Goal: Transaction & Acquisition: Purchase product/service

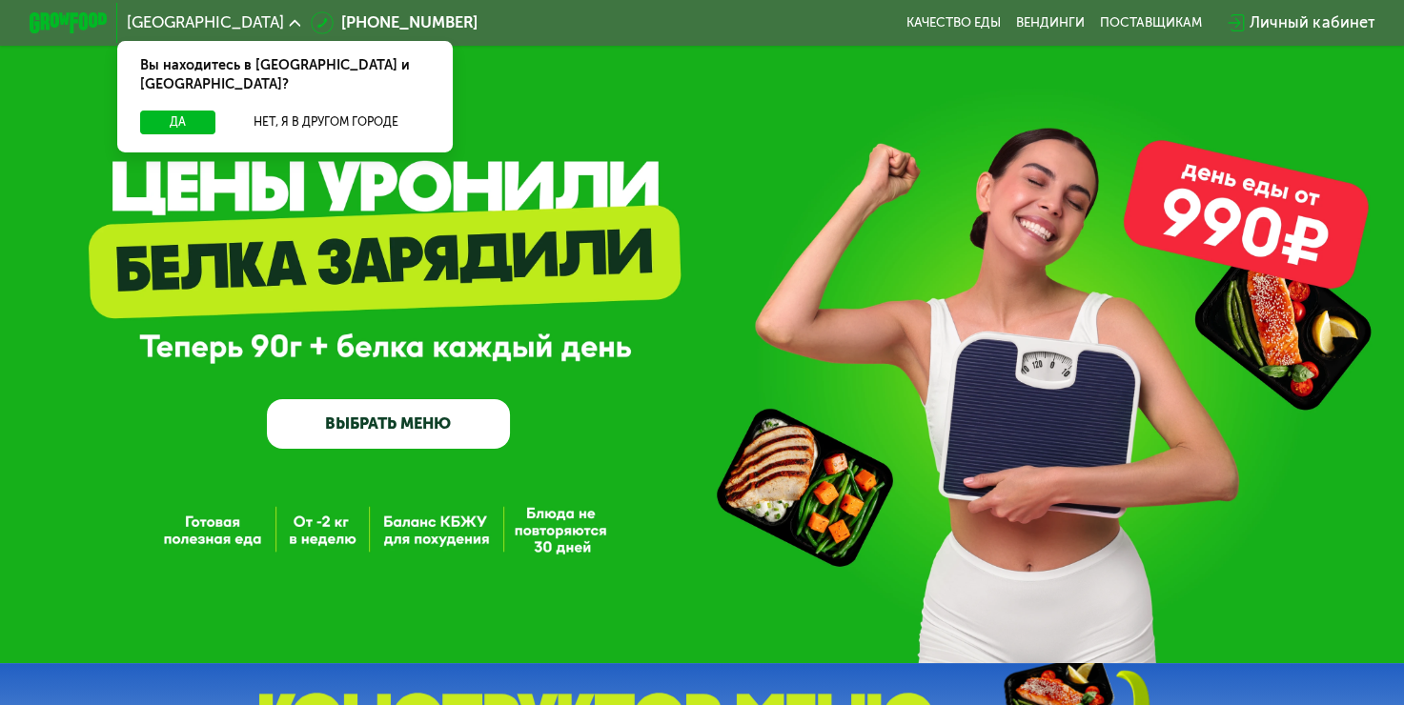
click at [366, 439] on link "ВЫБРАТЬ МЕНЮ" at bounding box center [388, 423] width 243 height 49
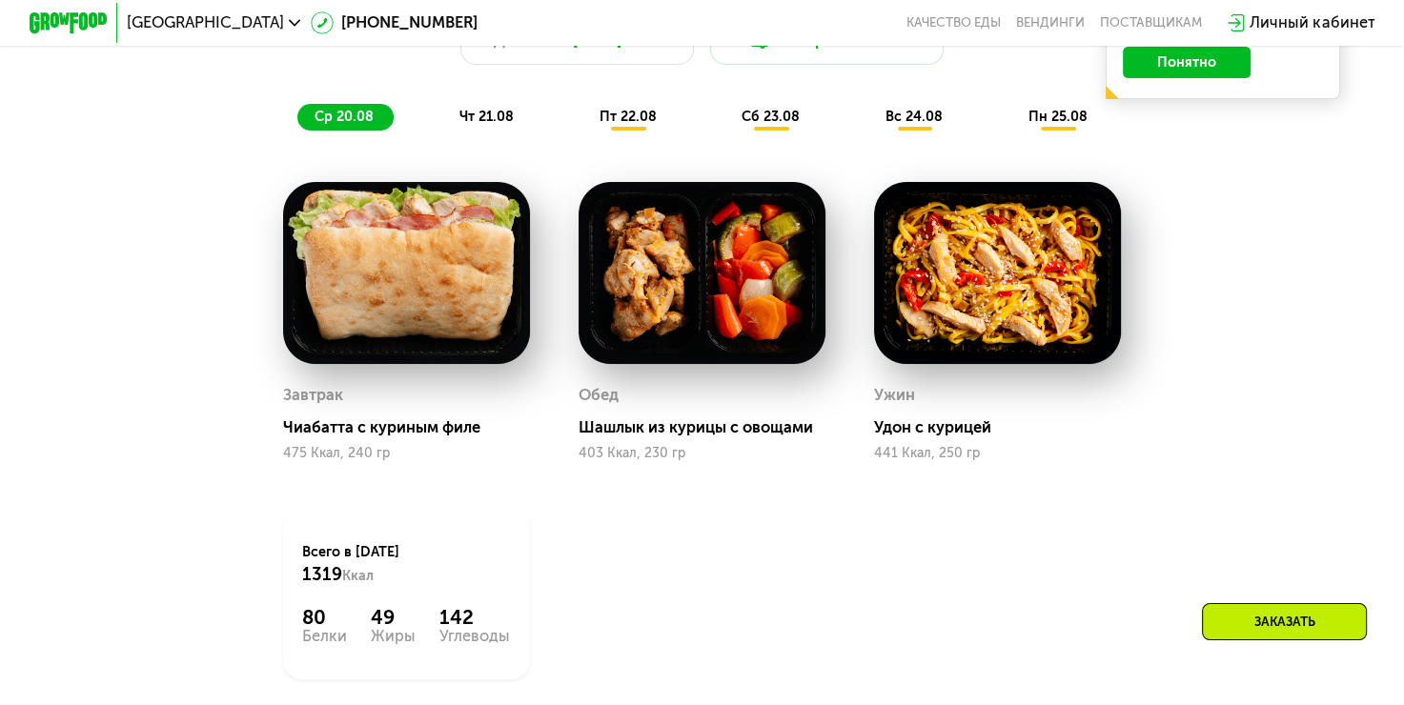
scroll to position [1119, 0]
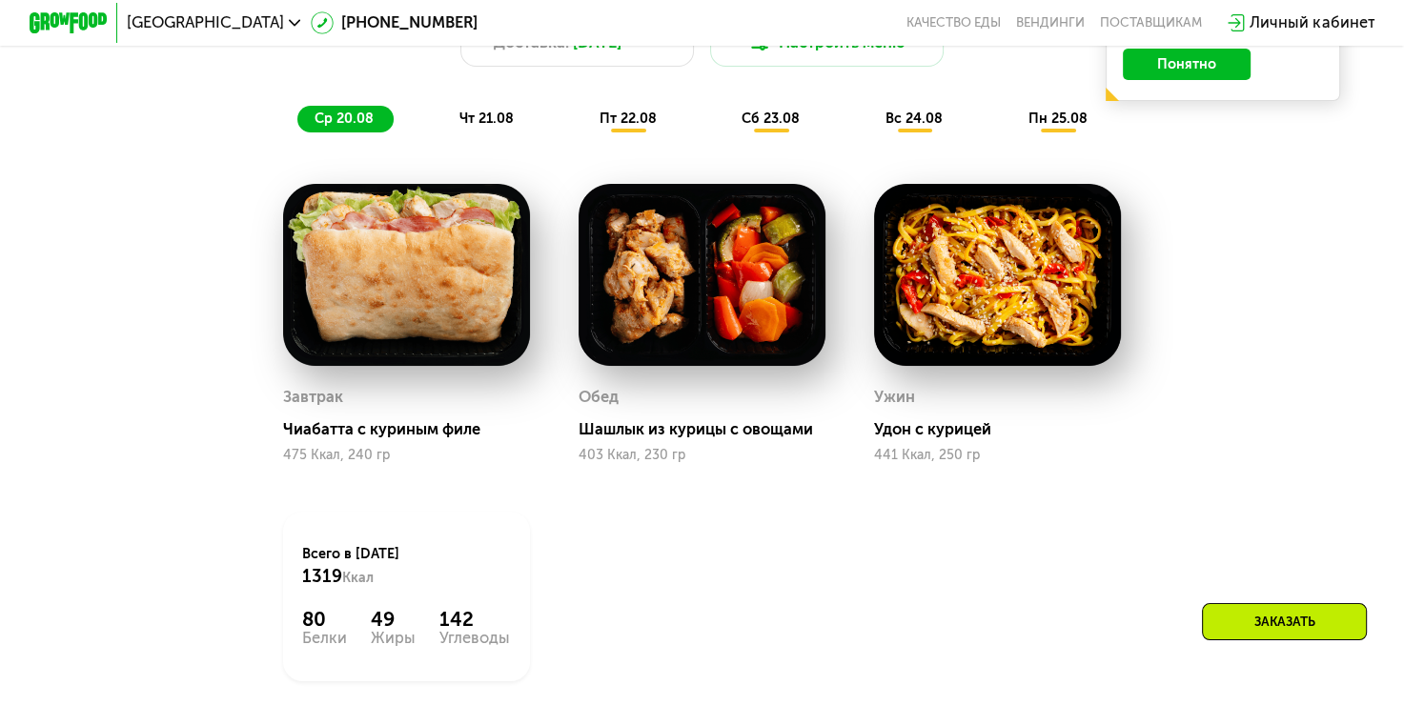
click at [673, 333] on img at bounding box center [702, 275] width 247 height 182
click at [679, 438] on div "Шашлык из курицы с овощами" at bounding box center [710, 429] width 263 height 19
click at [686, 285] on img at bounding box center [702, 275] width 247 height 182
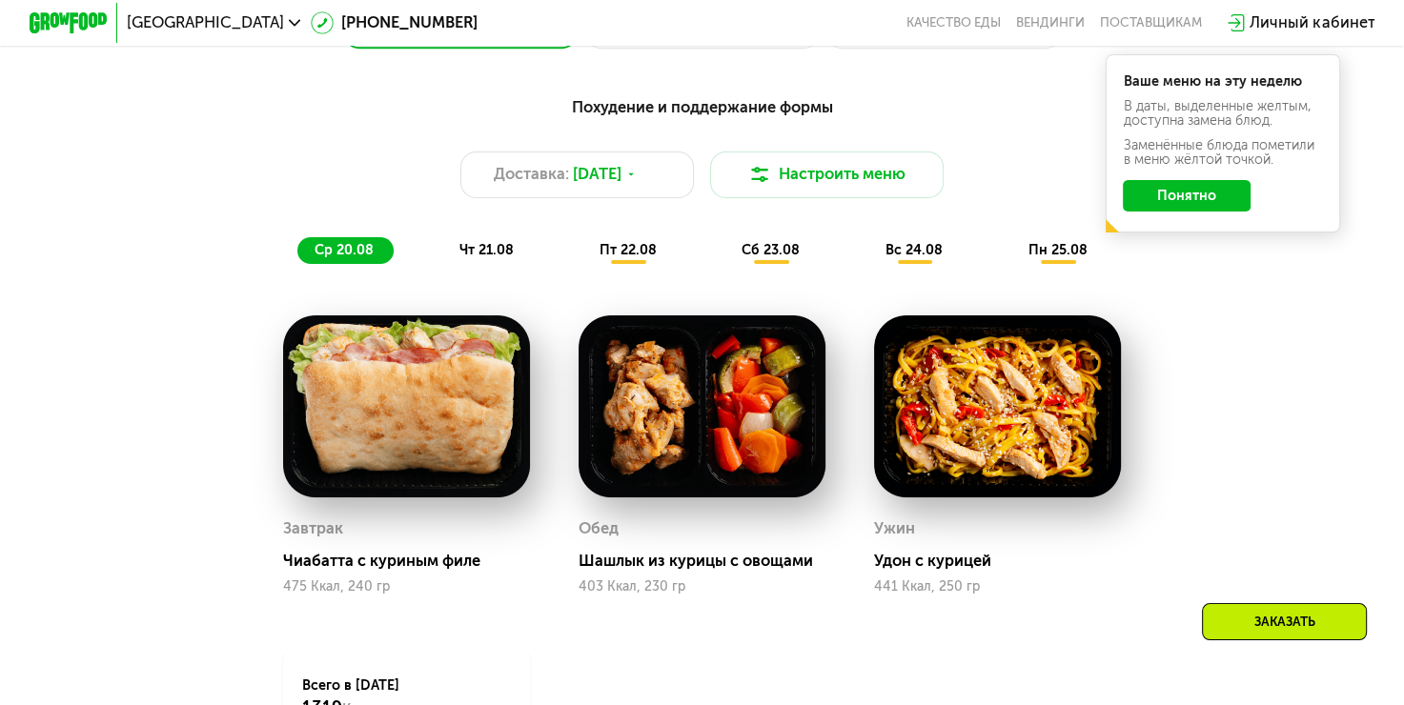
scroll to position [967, 0]
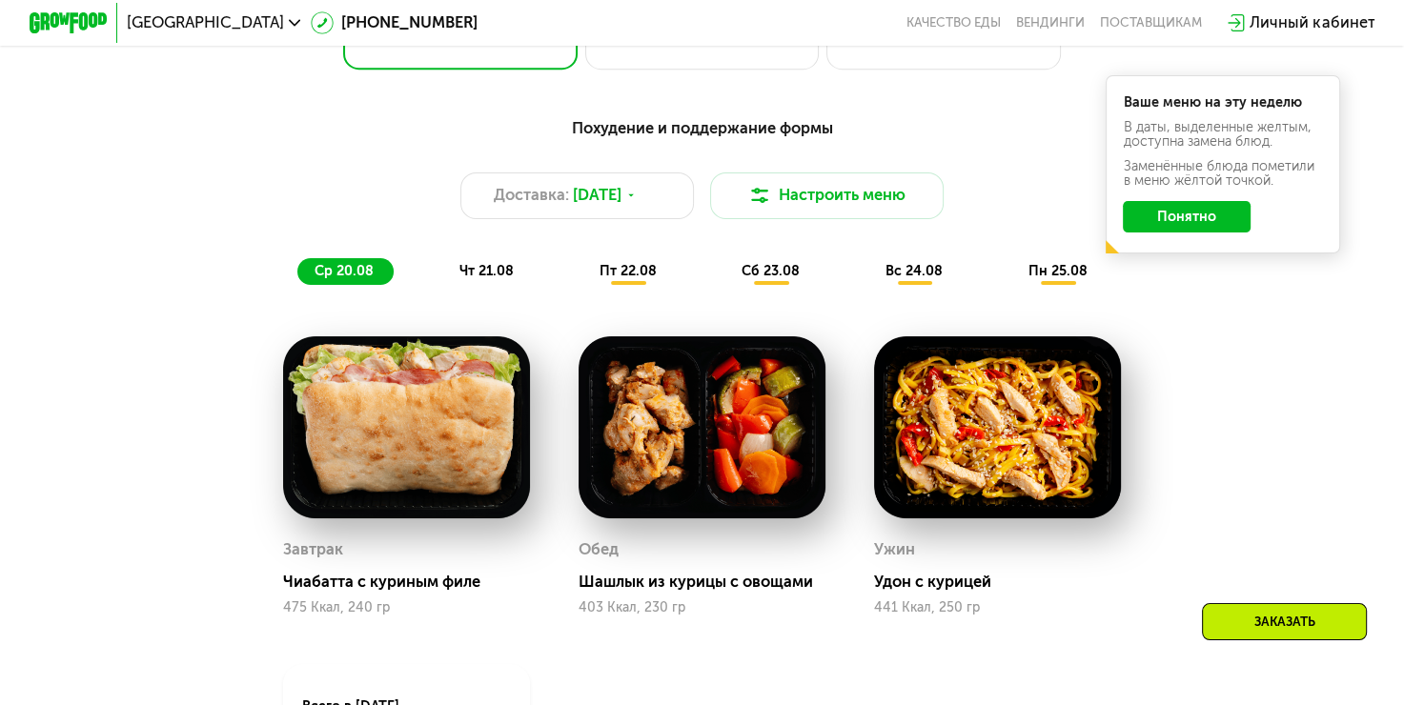
click at [496, 277] on span "чт 21.08" at bounding box center [486, 271] width 54 height 16
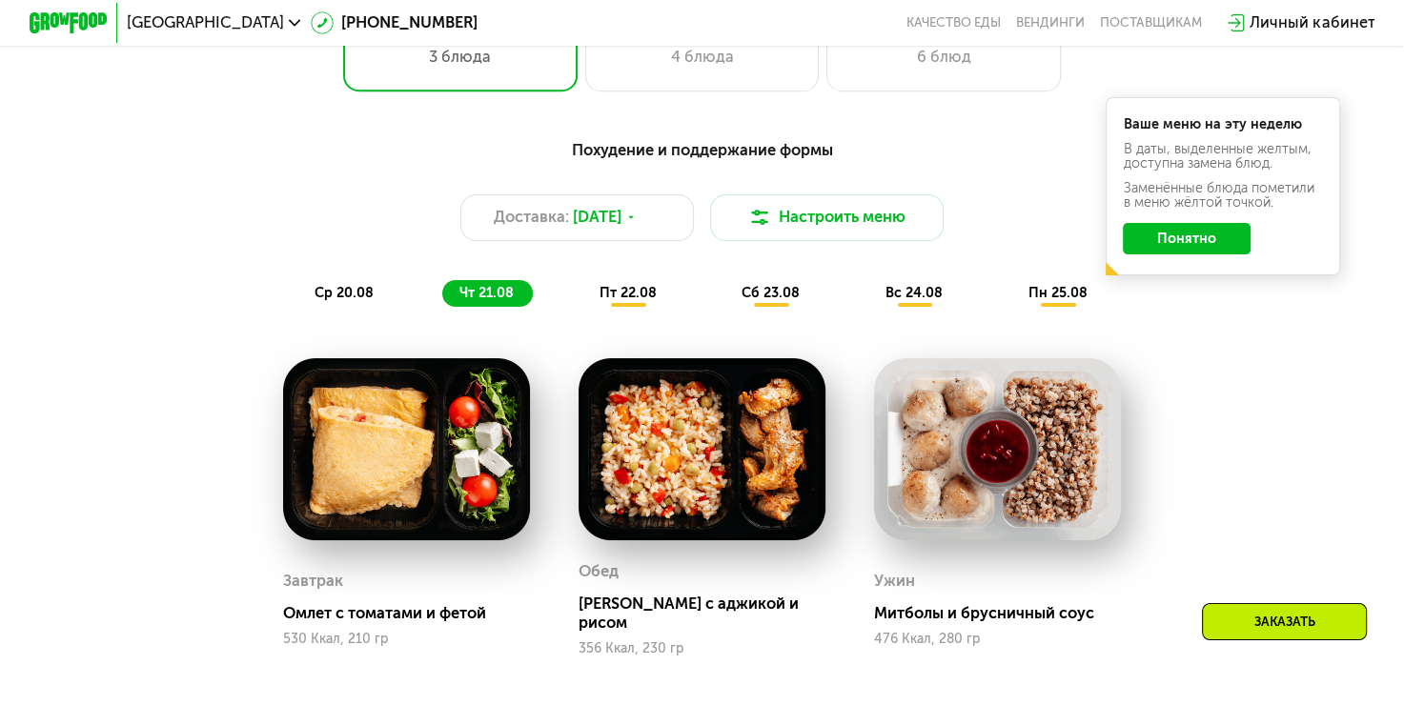
scroll to position [944, 0]
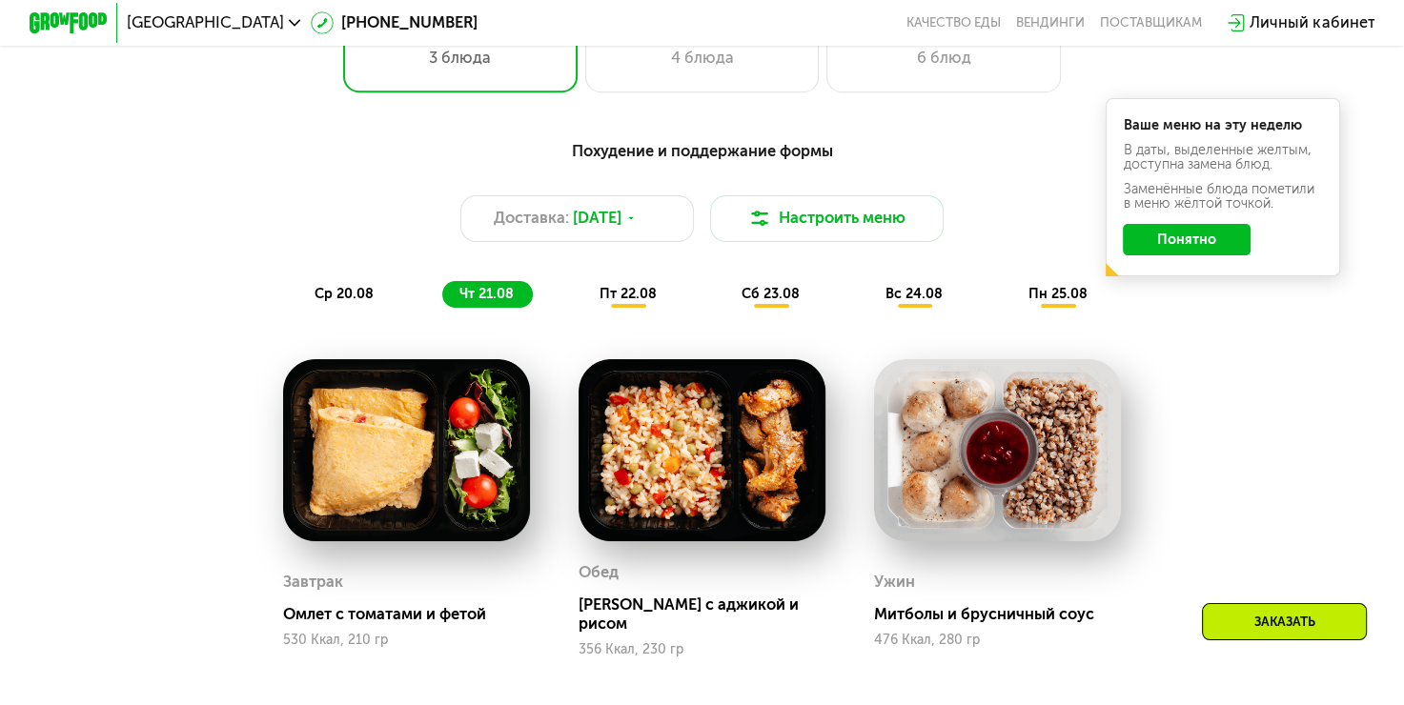
click at [725, 294] on div "пт 22.08" at bounding box center [772, 295] width 95 height 28
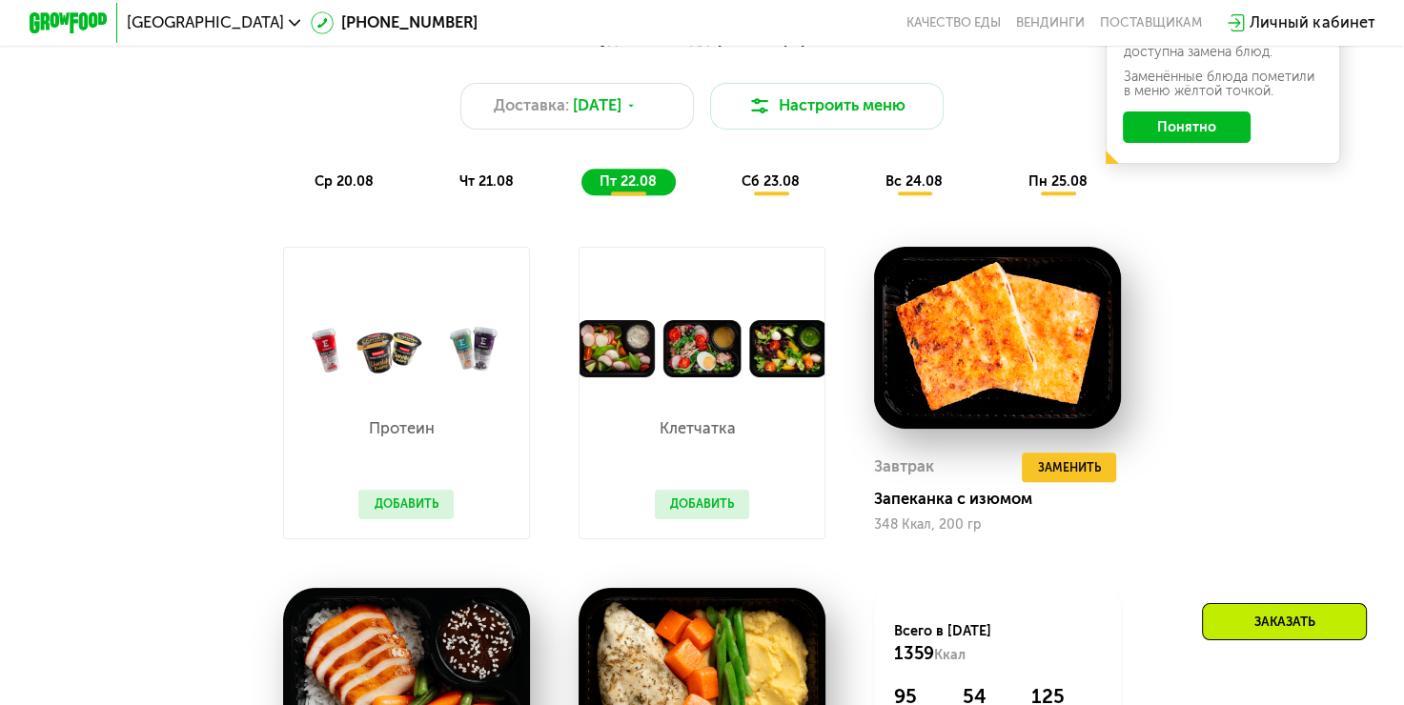
scroll to position [984, 0]
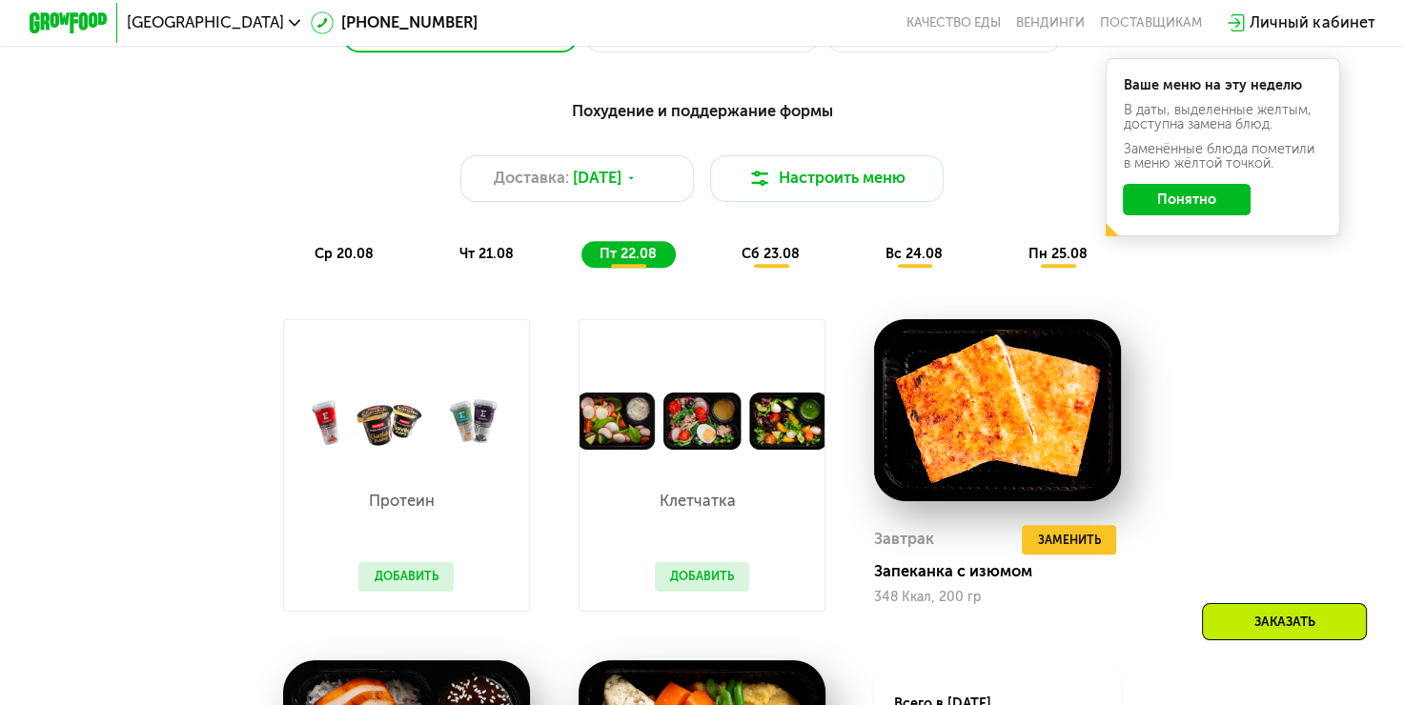
click at [778, 262] on span "сб 23.08" at bounding box center [771, 254] width 58 height 16
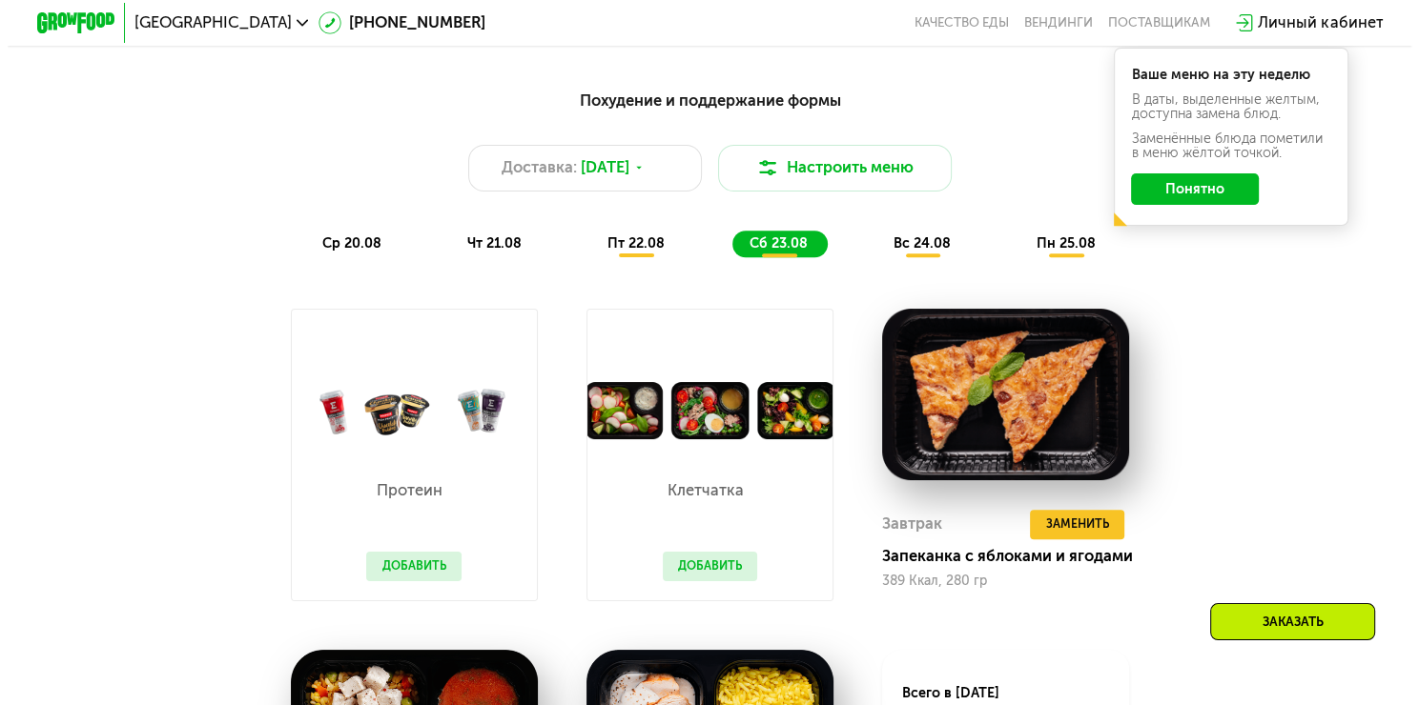
scroll to position [993, 0]
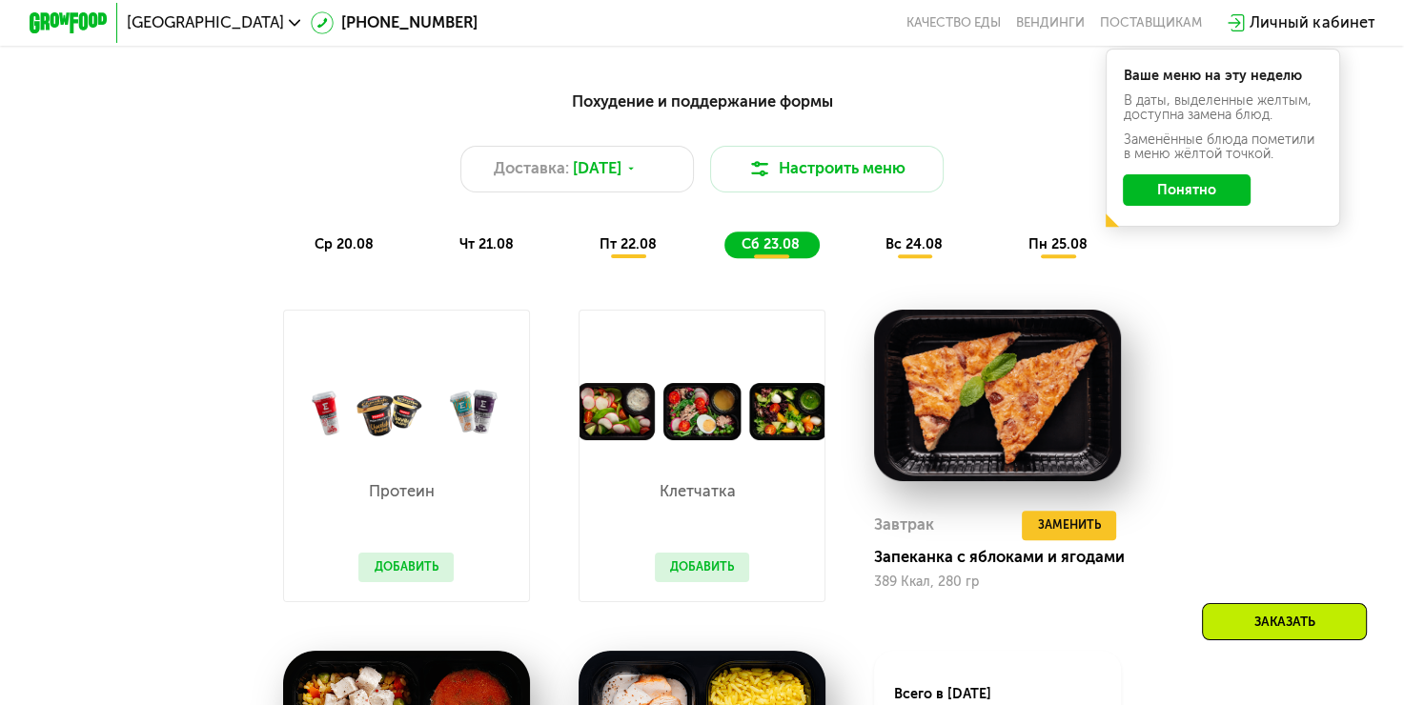
click at [925, 253] on span "вс 24.08" at bounding box center [914, 244] width 57 height 16
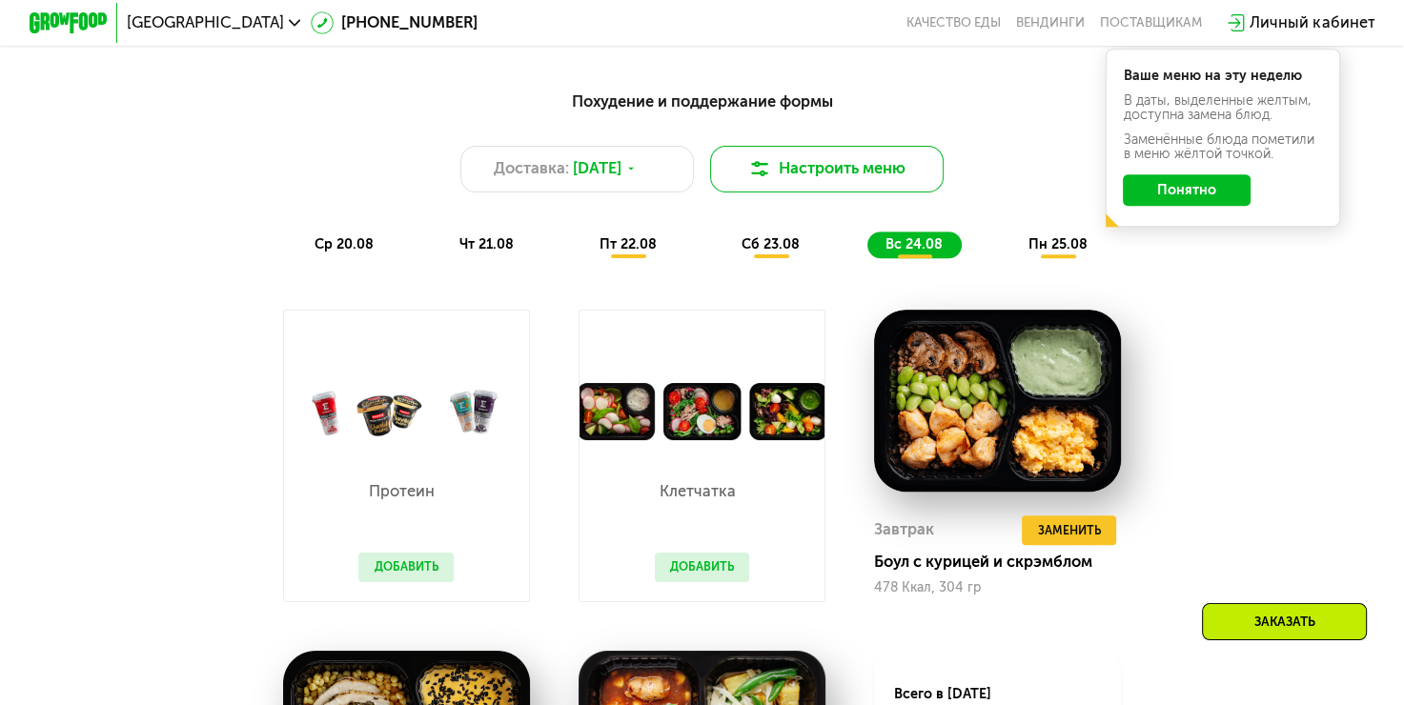
click at [850, 175] on button "Настроить меню" at bounding box center [827, 169] width 235 height 47
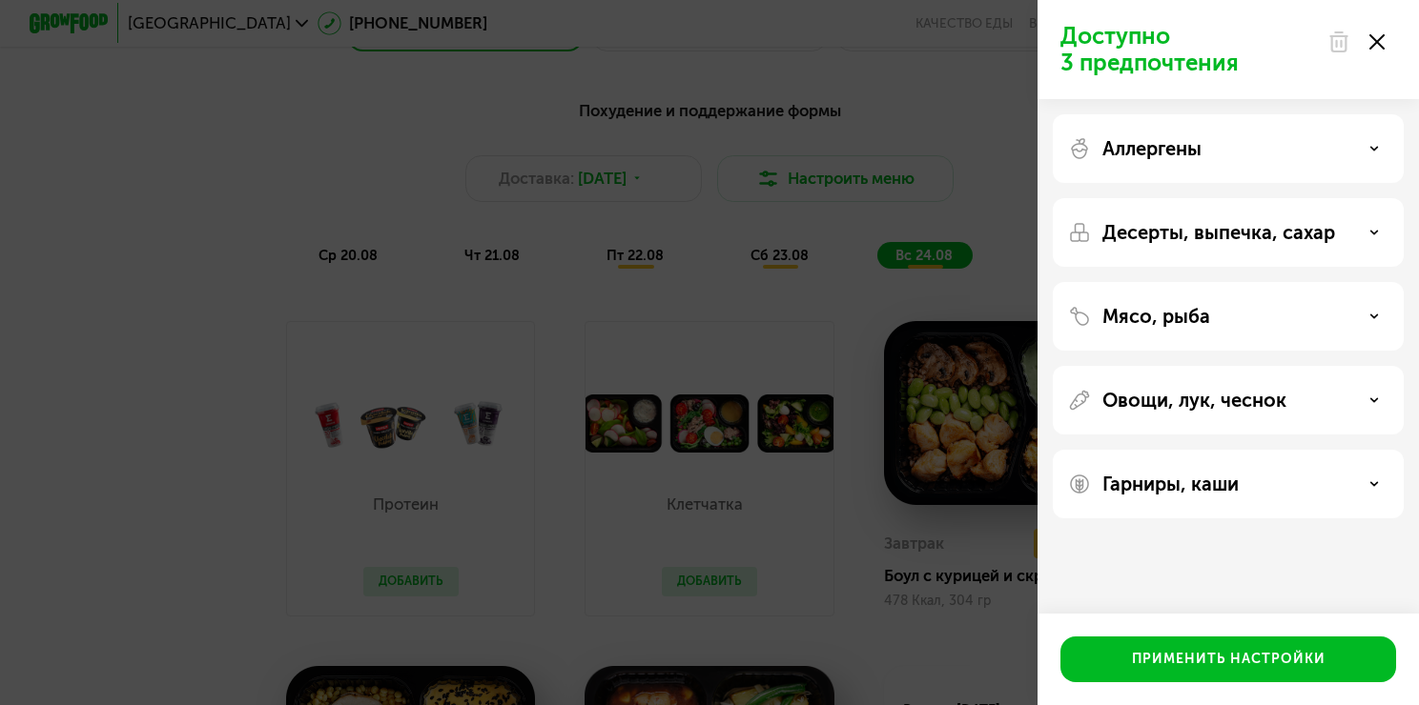
click at [1377, 233] on icon at bounding box center [1374, 233] width 10 height 10
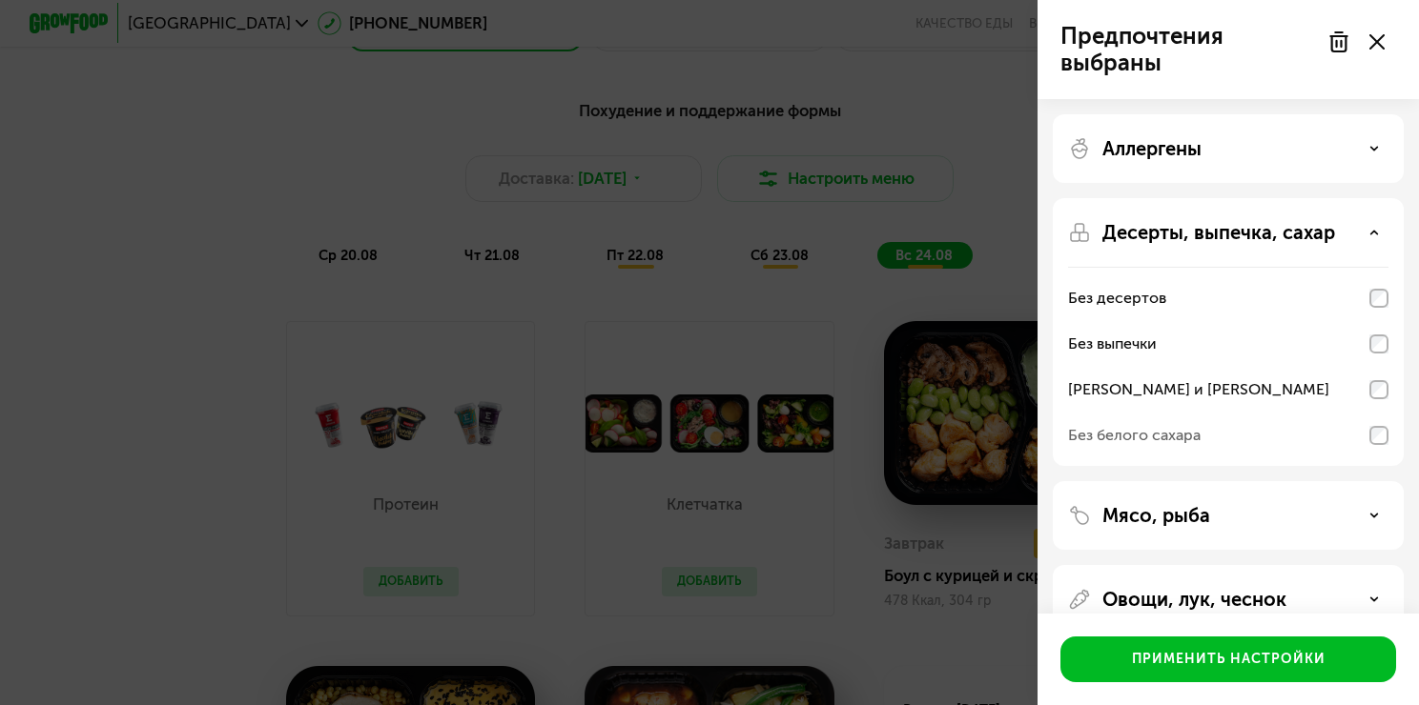
click at [1373, 148] on use at bounding box center [1374, 148] width 7 height 3
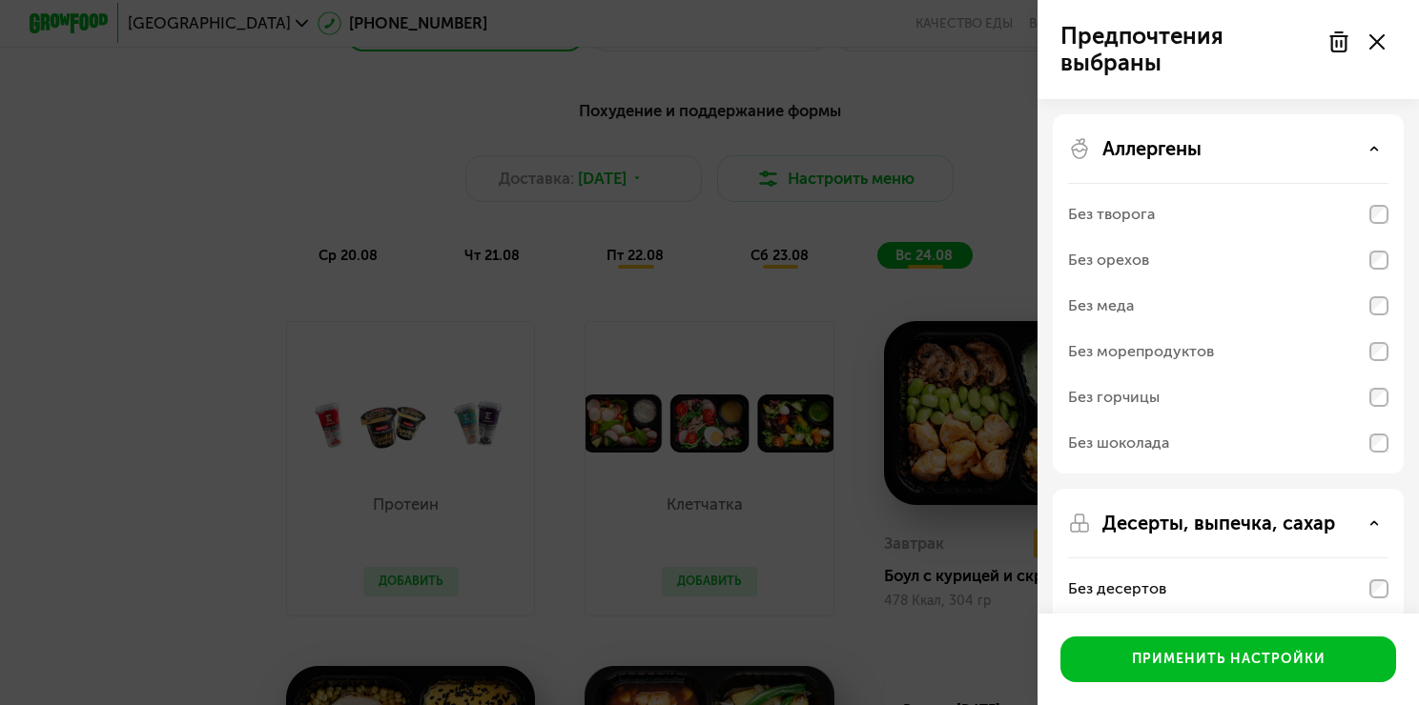
click at [1200, 346] on div "Без морепродуктов" at bounding box center [1141, 351] width 146 height 23
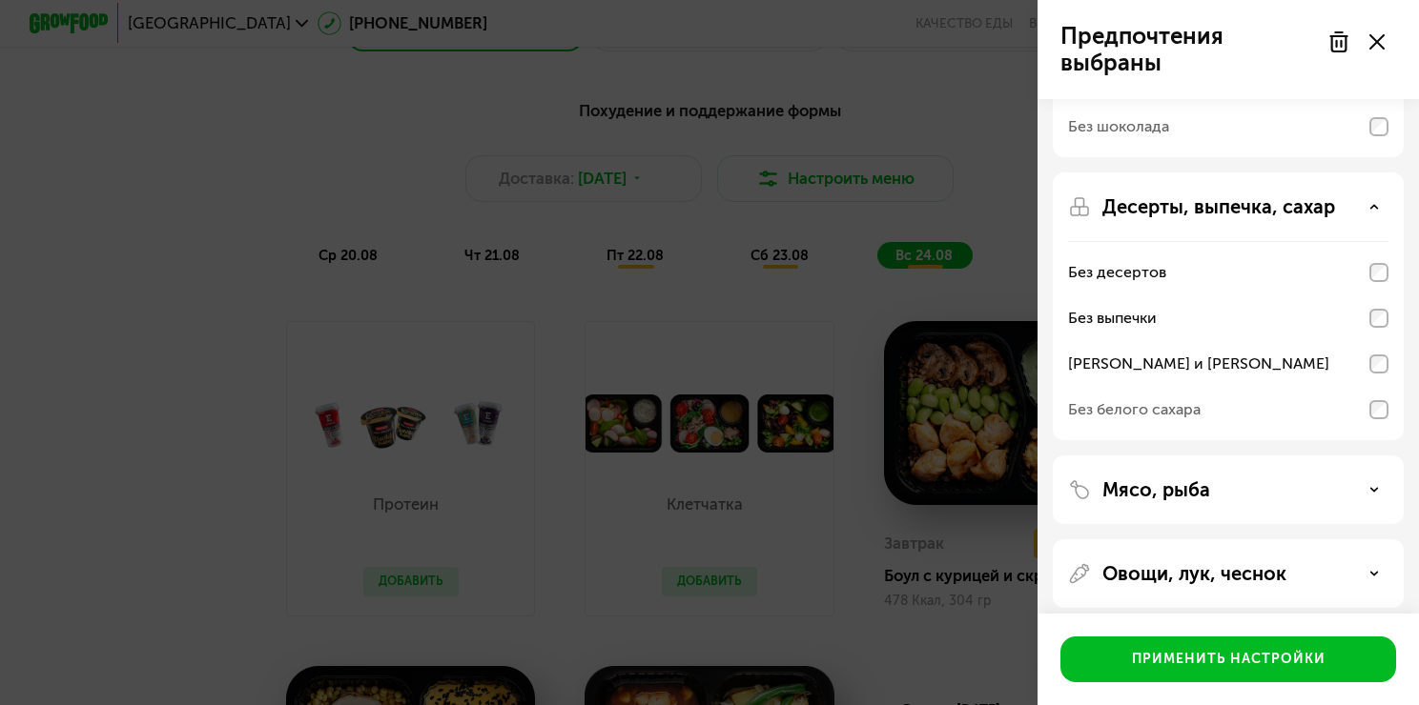
scroll to position [413, 0]
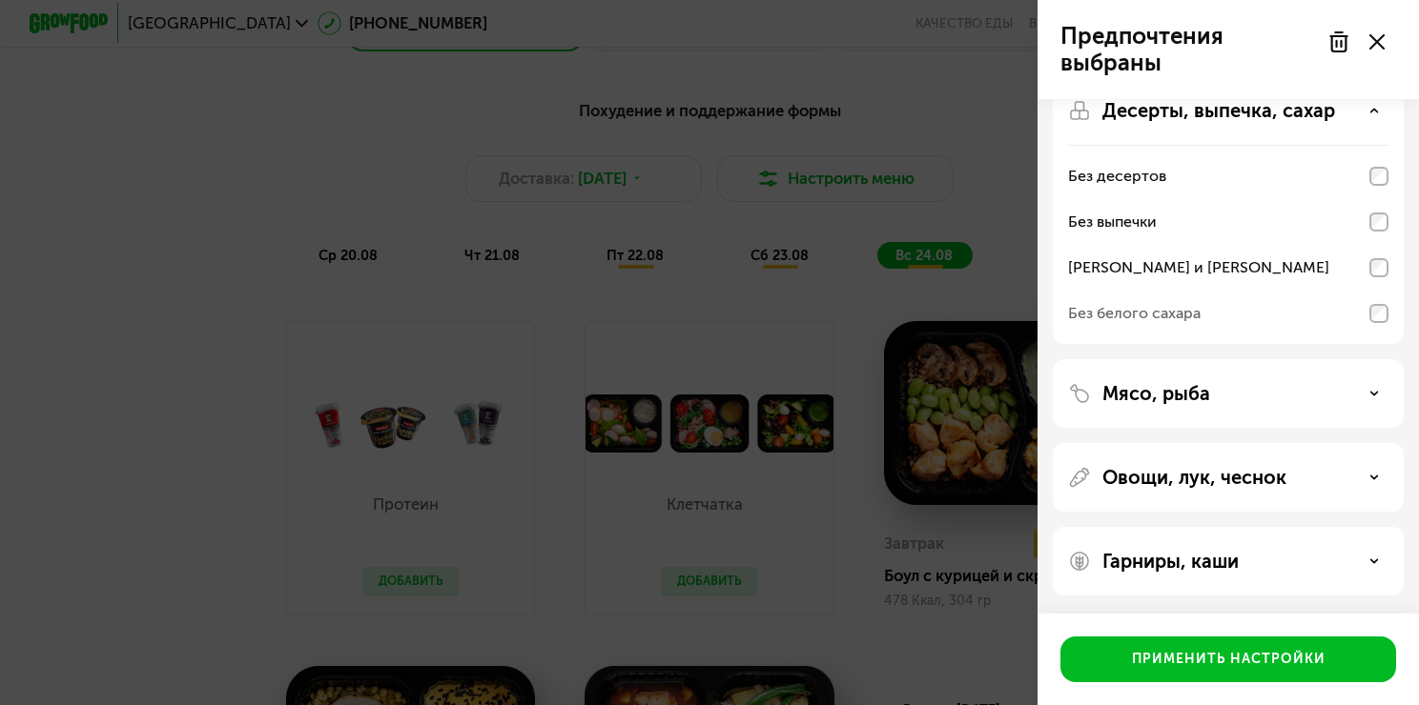
click at [1371, 389] on icon at bounding box center [1374, 394] width 10 height 10
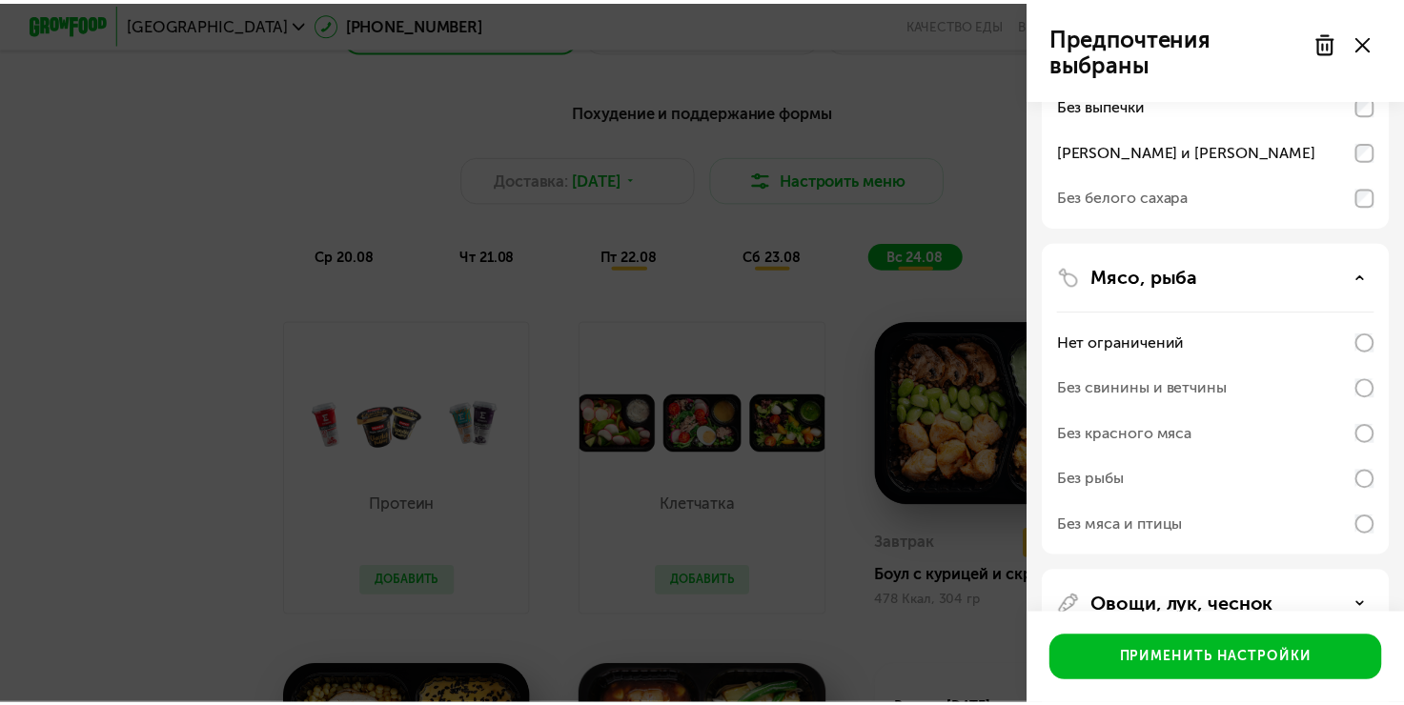
scroll to position [535, 0]
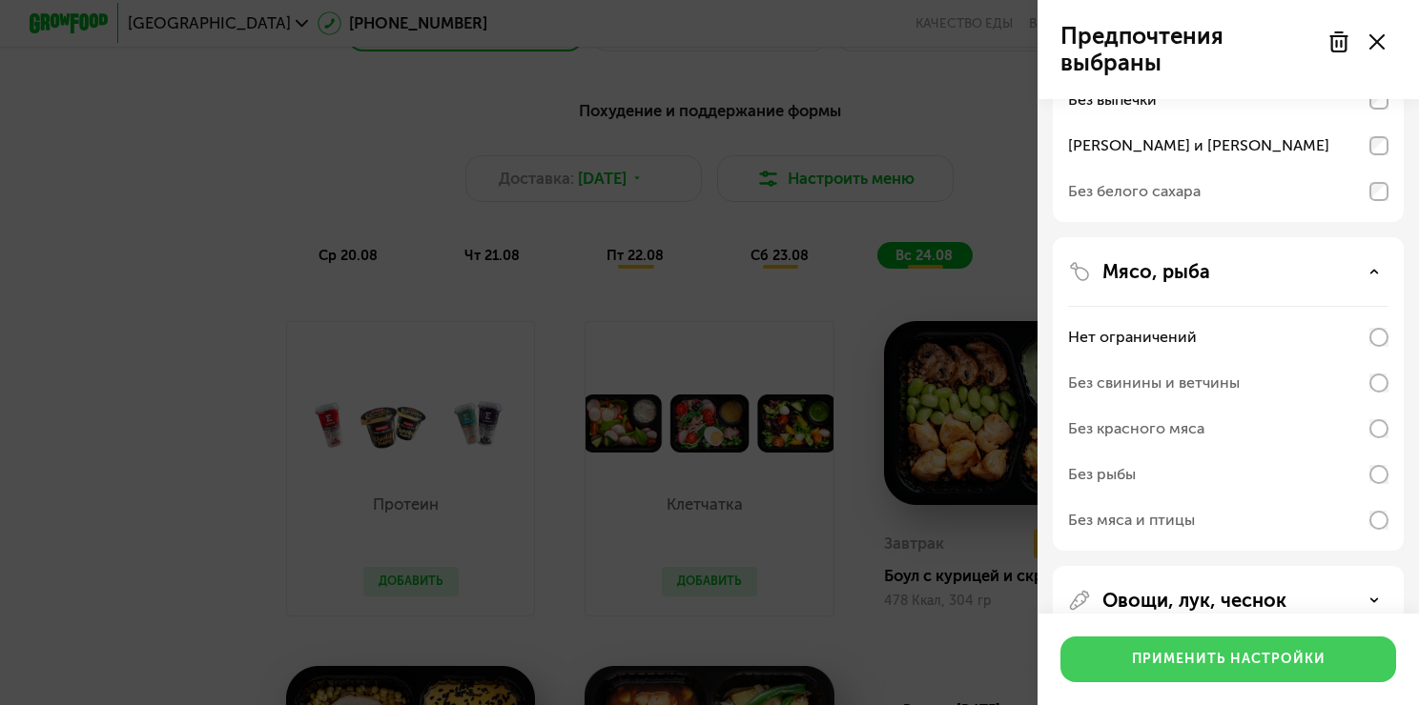
click at [1234, 656] on div "Применить настройки" at bounding box center [1229, 659] width 194 height 19
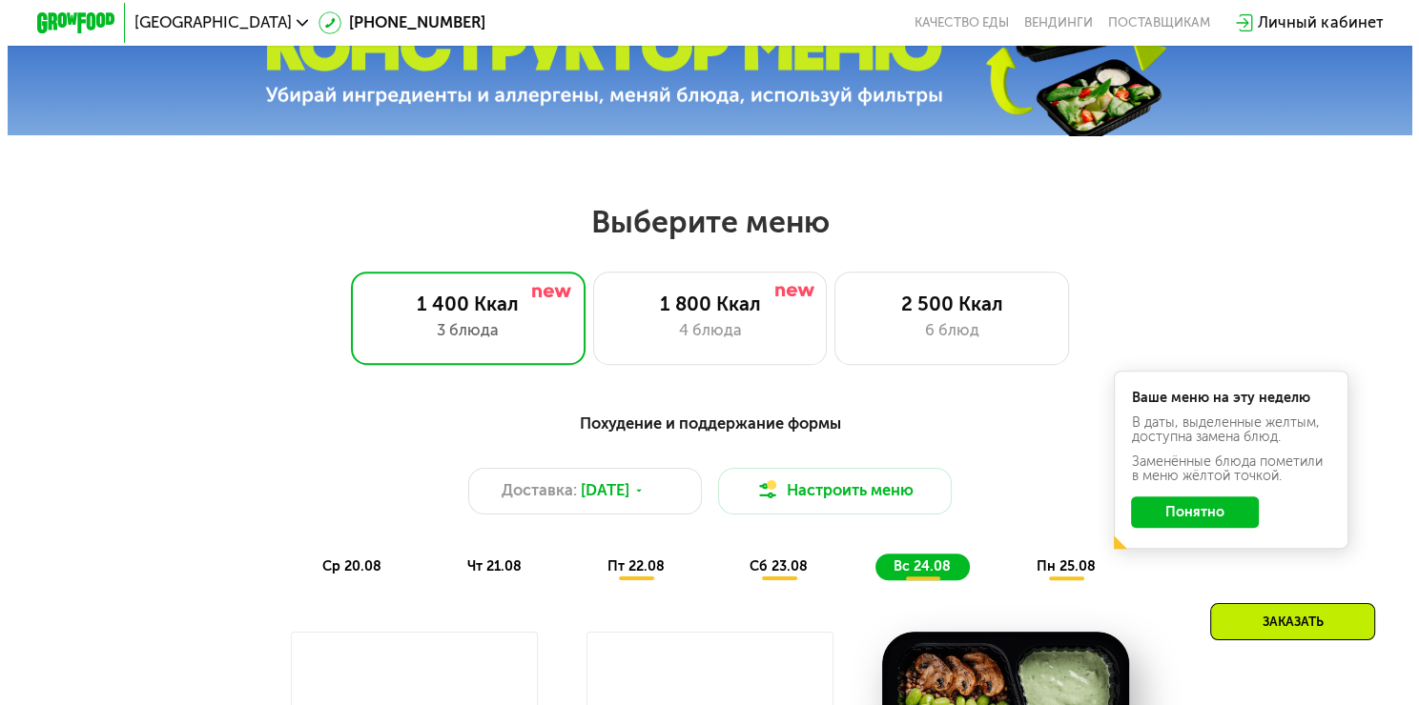
scroll to position [839, 0]
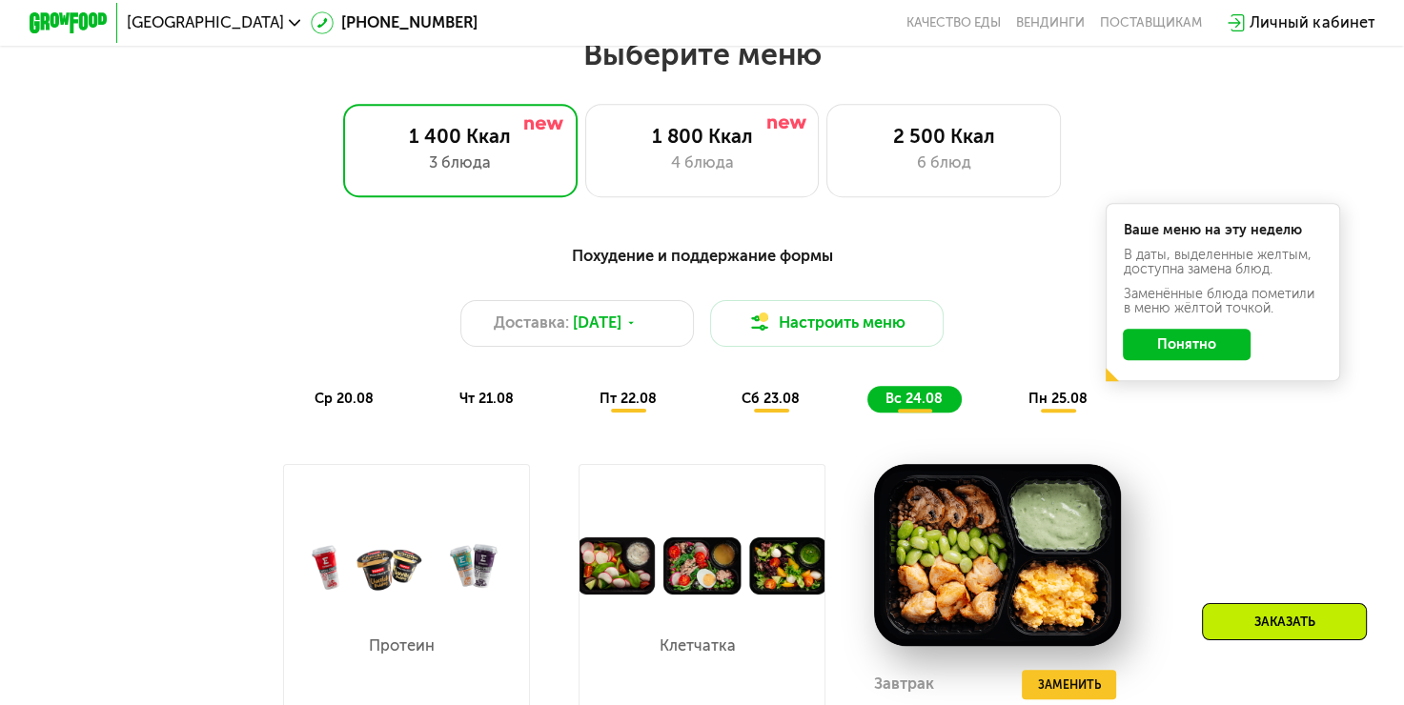
click at [1205, 343] on button "Понятно" at bounding box center [1187, 344] width 128 height 31
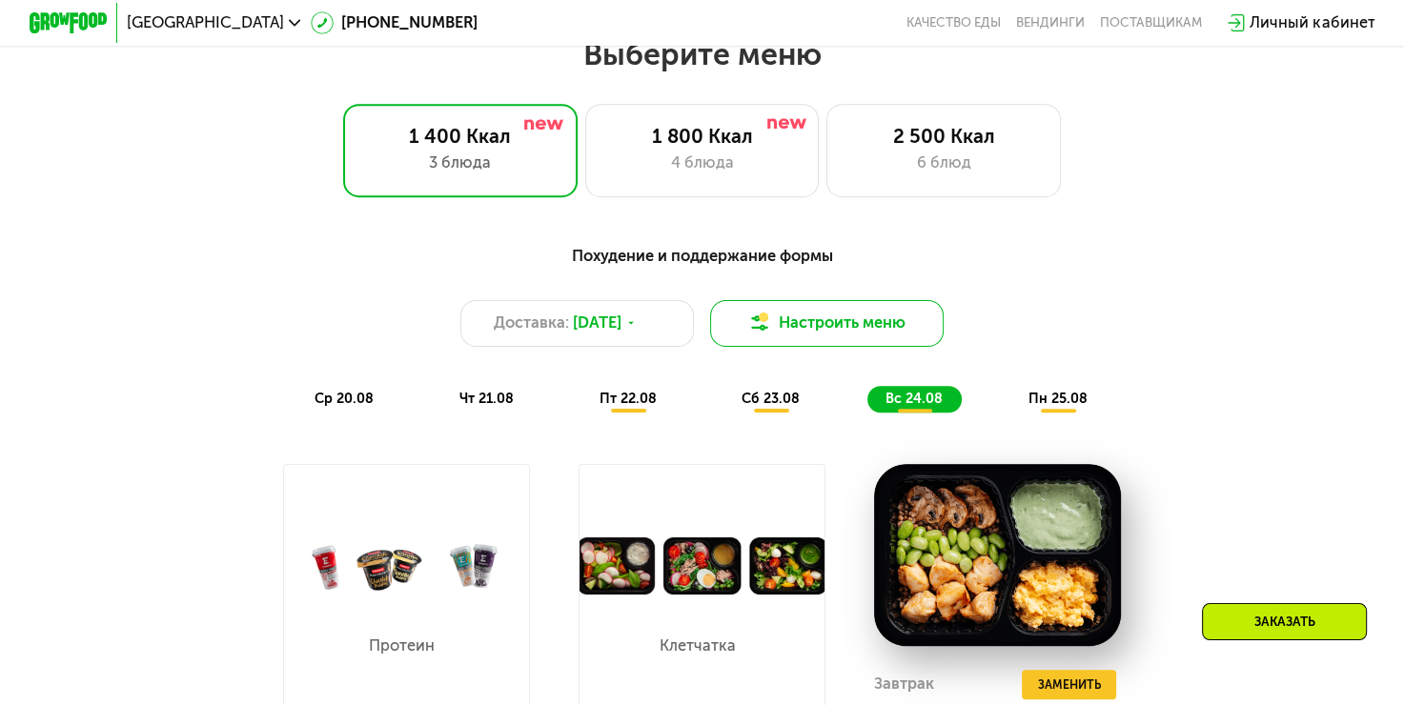
click at [850, 328] on button "Настроить меню" at bounding box center [827, 323] width 235 height 47
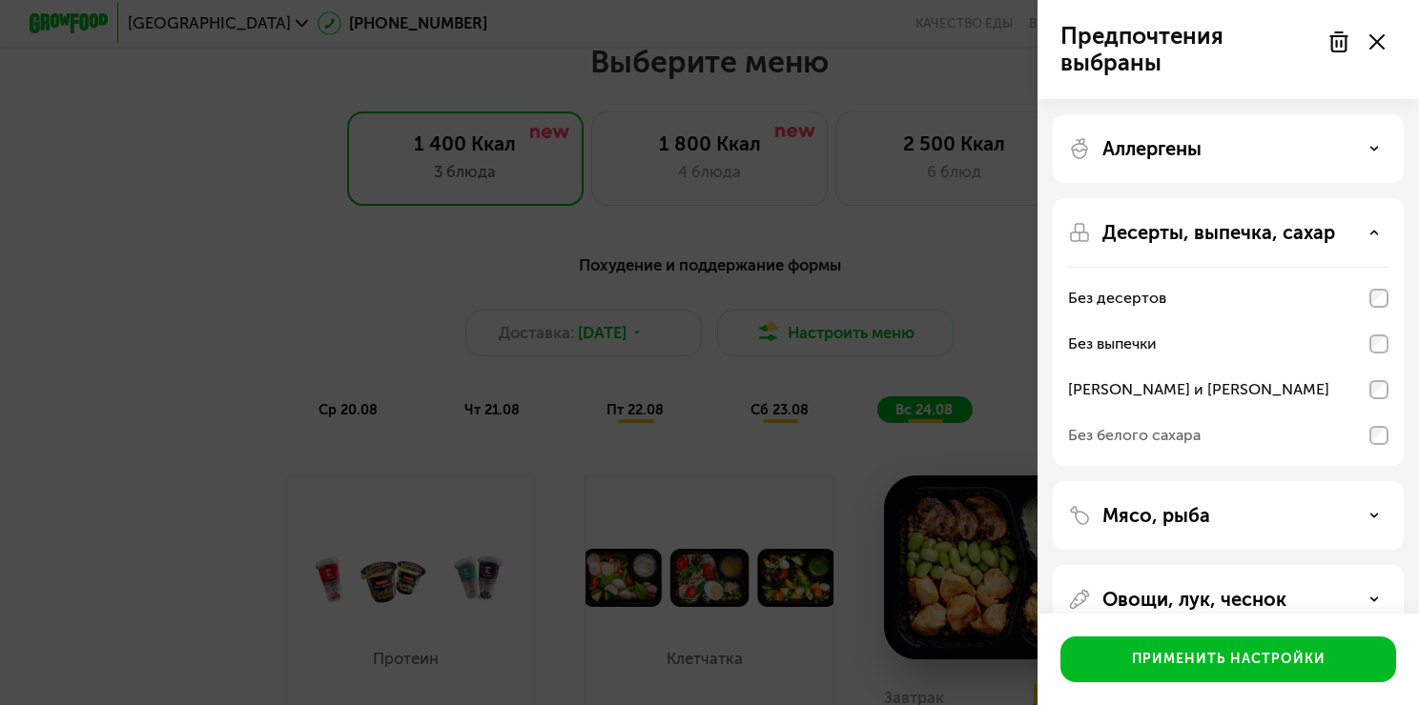
click at [1354, 147] on div "Аллергены" at bounding box center [1228, 148] width 320 height 23
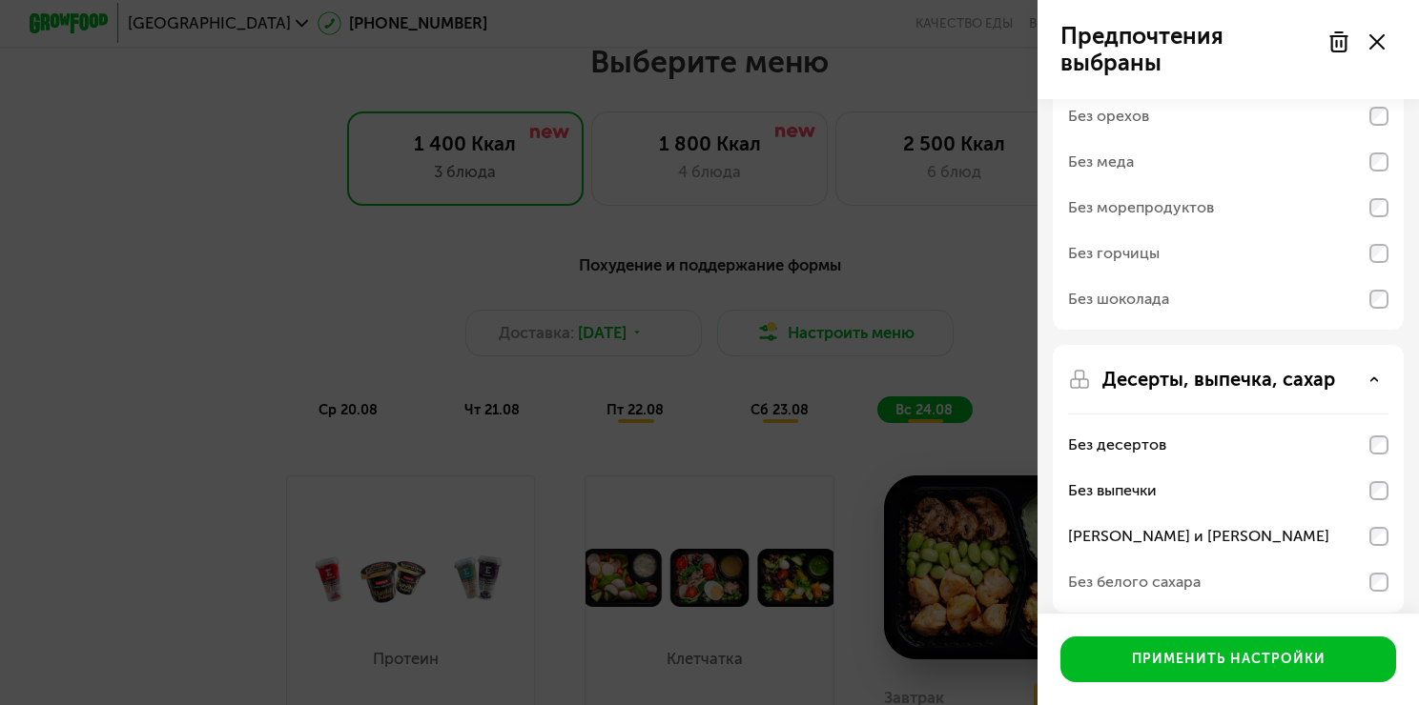
scroll to position [209, 0]
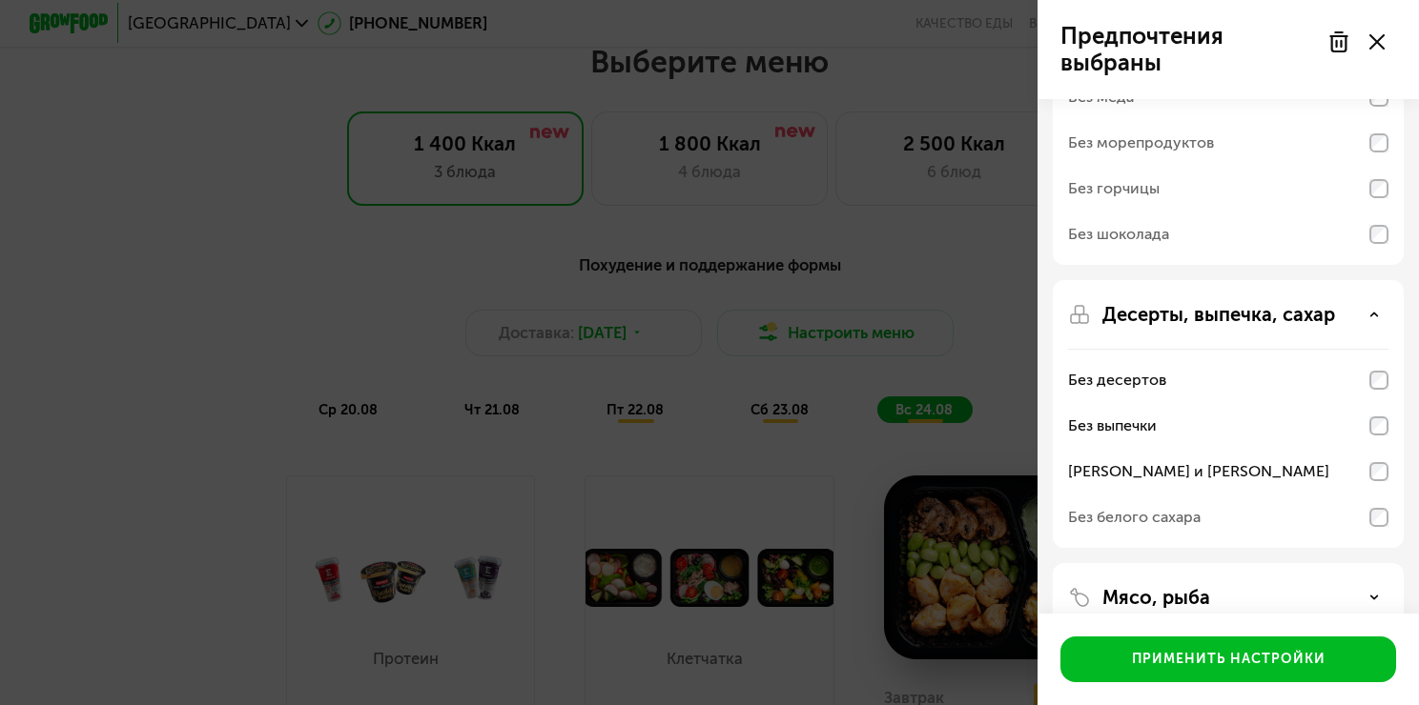
click at [1378, 166] on div "Без морепродуктов" at bounding box center [1228, 189] width 320 height 46
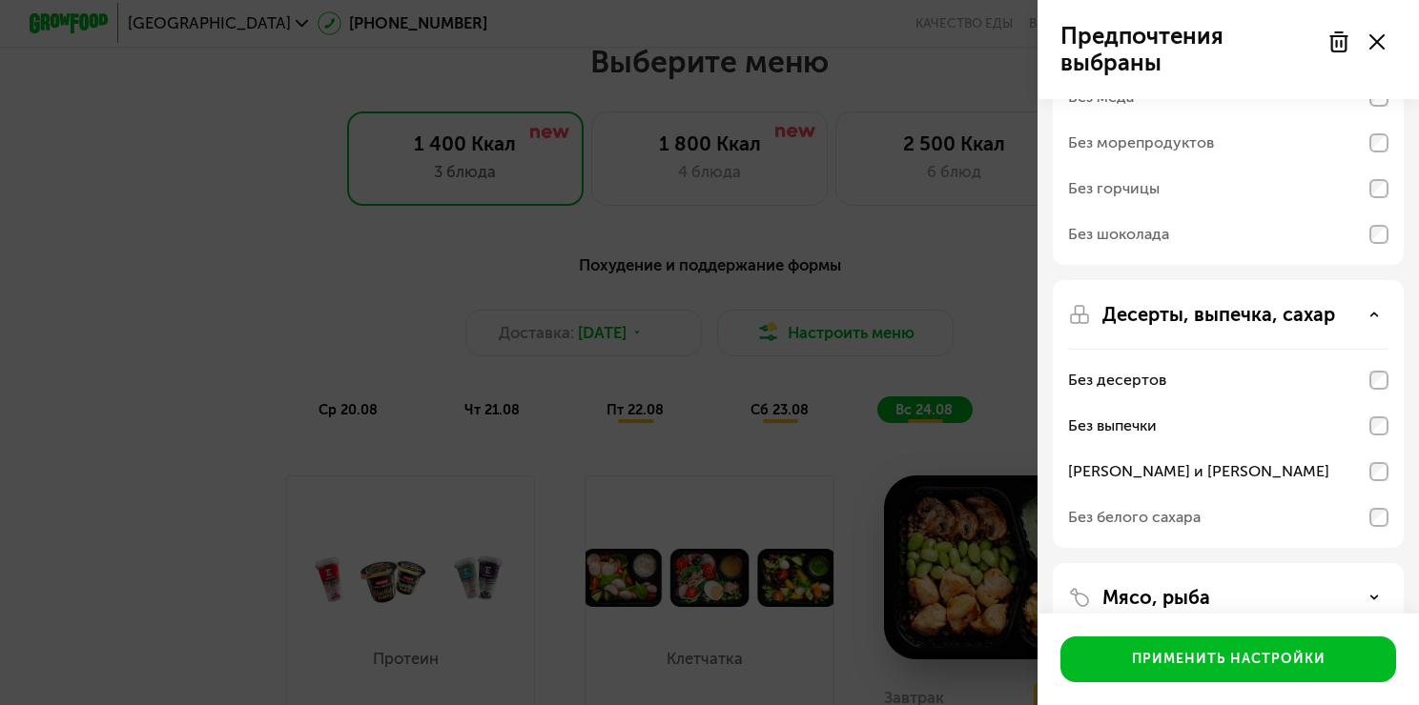
click at [1378, 166] on div "Без морепродуктов" at bounding box center [1228, 189] width 320 height 46
click at [1374, 212] on div "Без горчицы" at bounding box center [1228, 235] width 320 height 46
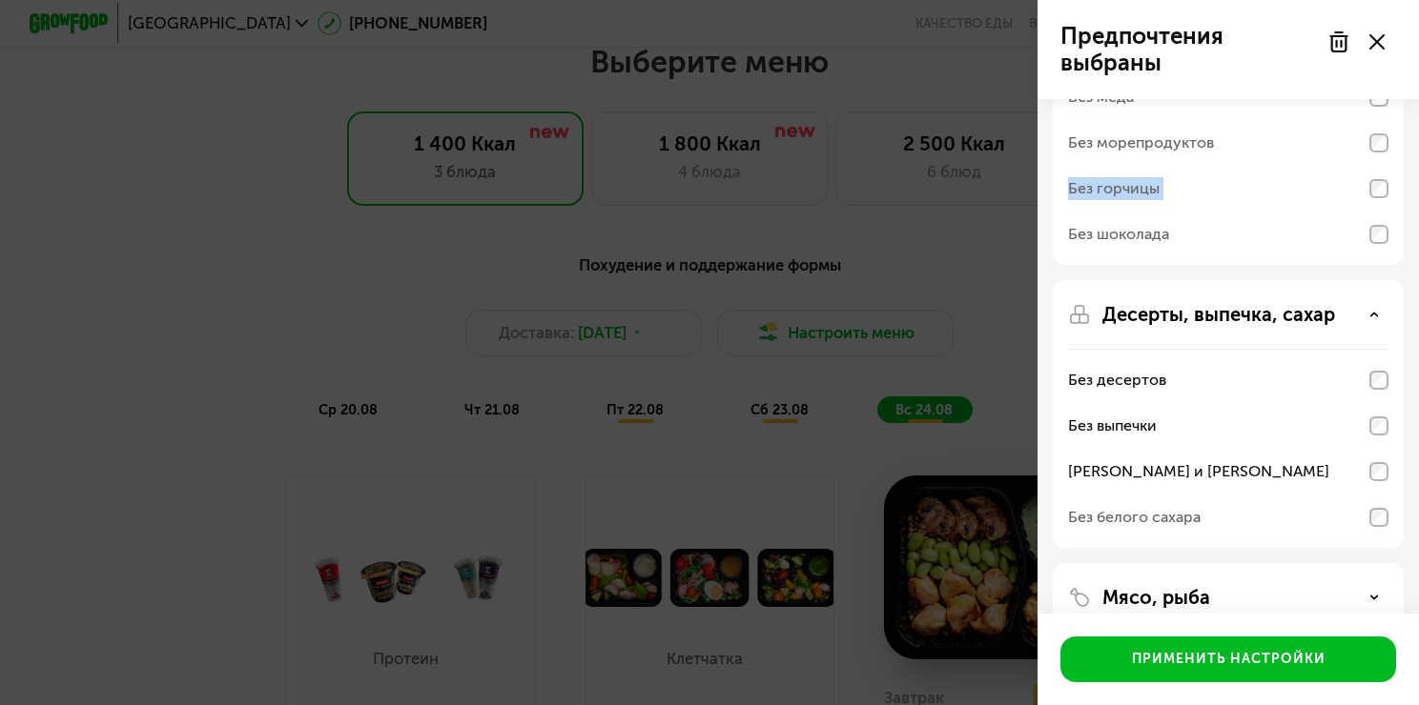
click at [1374, 212] on div "Без горчицы" at bounding box center [1228, 235] width 320 height 46
click at [1373, 212] on div "Без горчицы" at bounding box center [1228, 235] width 320 height 46
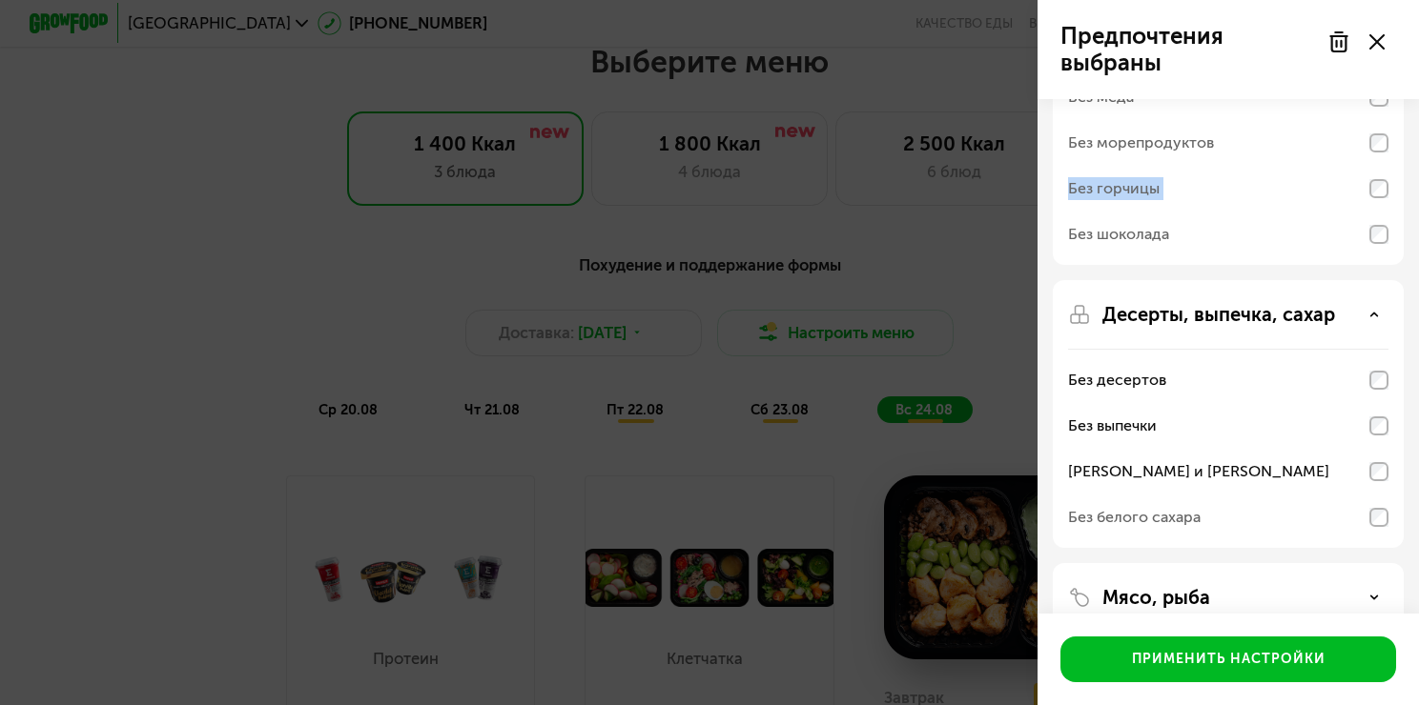
click at [1373, 212] on div "Без горчицы" at bounding box center [1228, 235] width 320 height 46
click at [1380, 212] on div "Без горчицы" at bounding box center [1228, 235] width 320 height 46
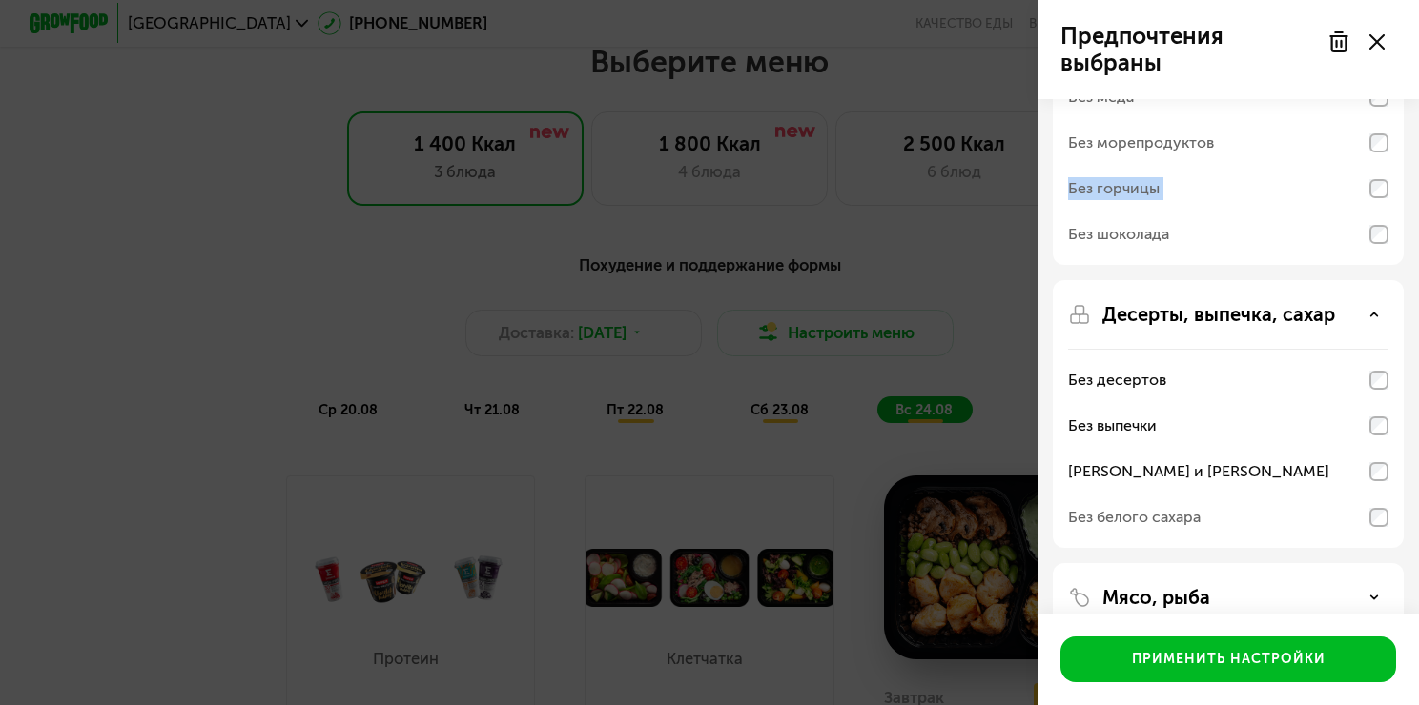
click at [1380, 212] on div "Без горчицы" at bounding box center [1228, 235] width 320 height 46
click at [1212, 417] on div "Аллергены Без творога Без орехов Без меда Без морепродуктов Без горчицы Без шок…" at bounding box center [1227, 352] width 381 height 925
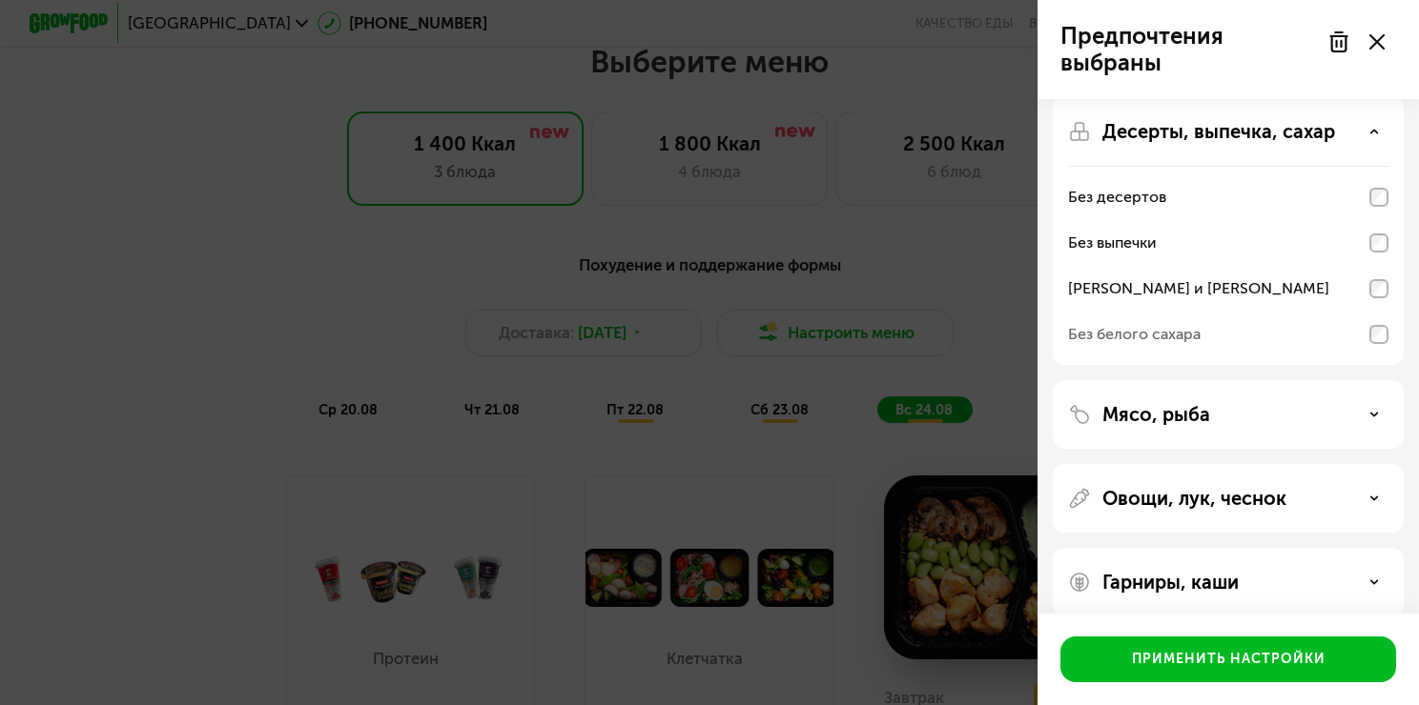
scroll to position [413, 0]
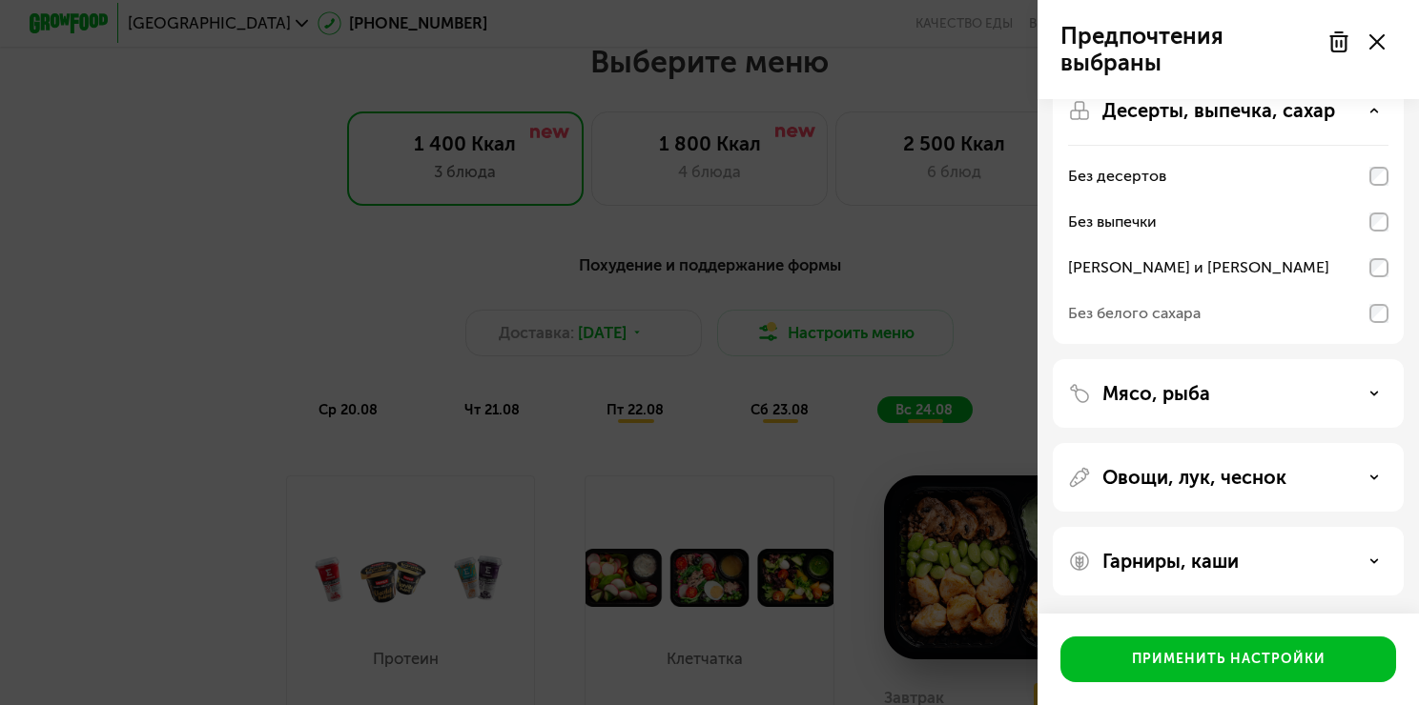
click at [1369, 393] on icon at bounding box center [1374, 394] width 10 height 10
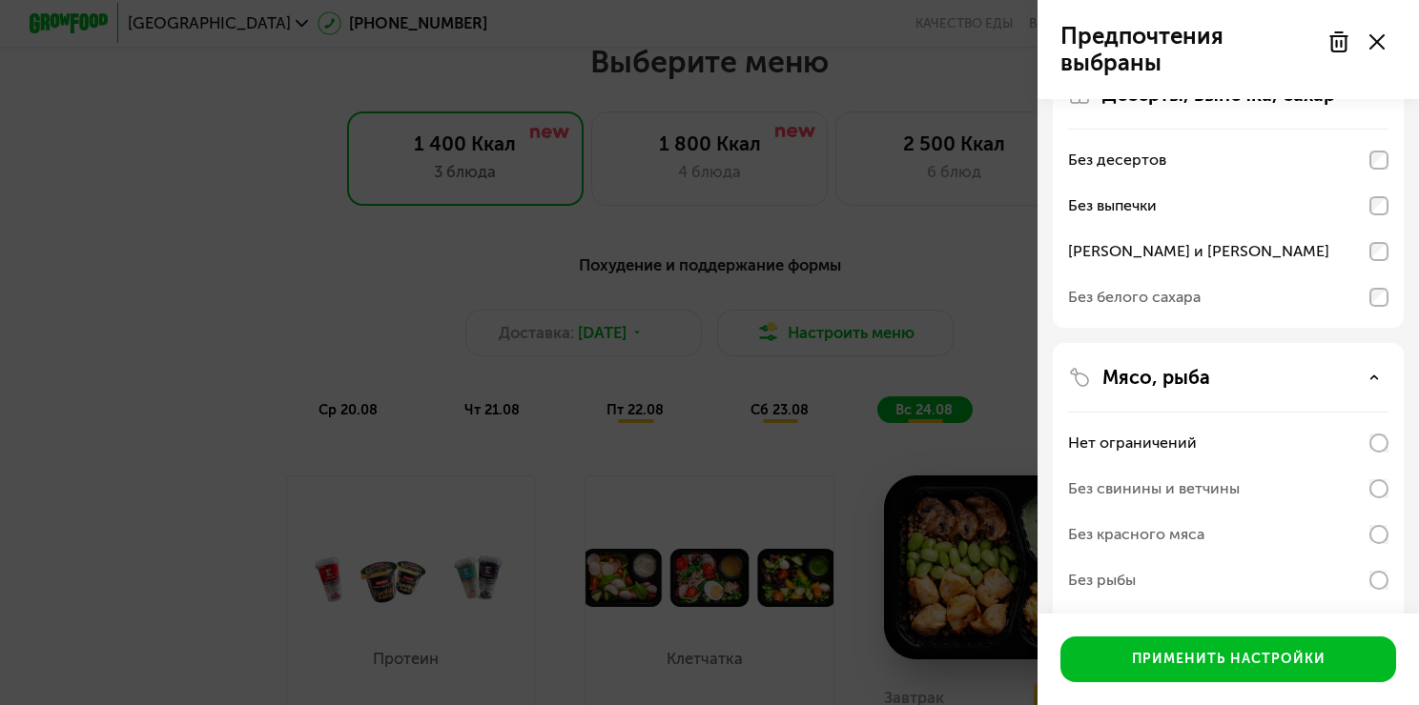
scroll to position [435, 0]
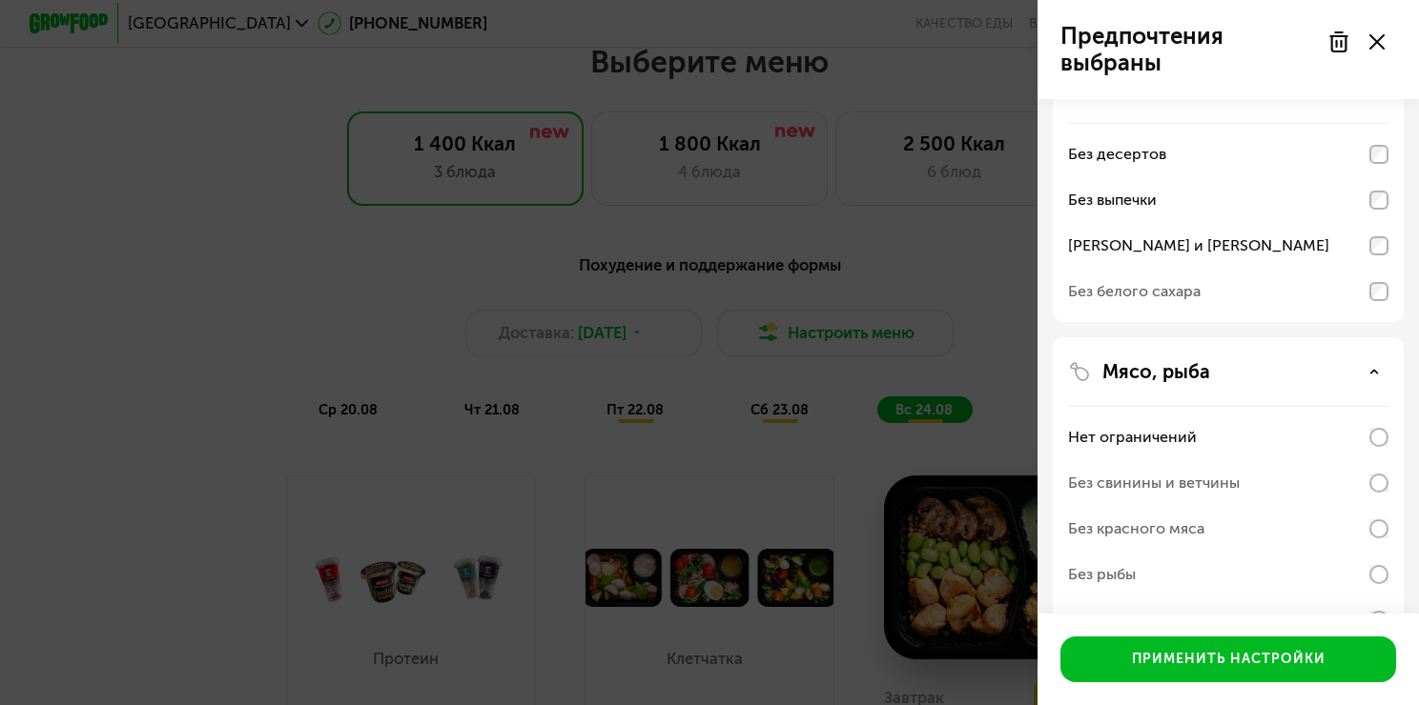
click at [1387, 242] on div "Без десертов Без выпечки Без сэндвичей и круассанов Без белого сахара" at bounding box center [1228, 222] width 320 height 199
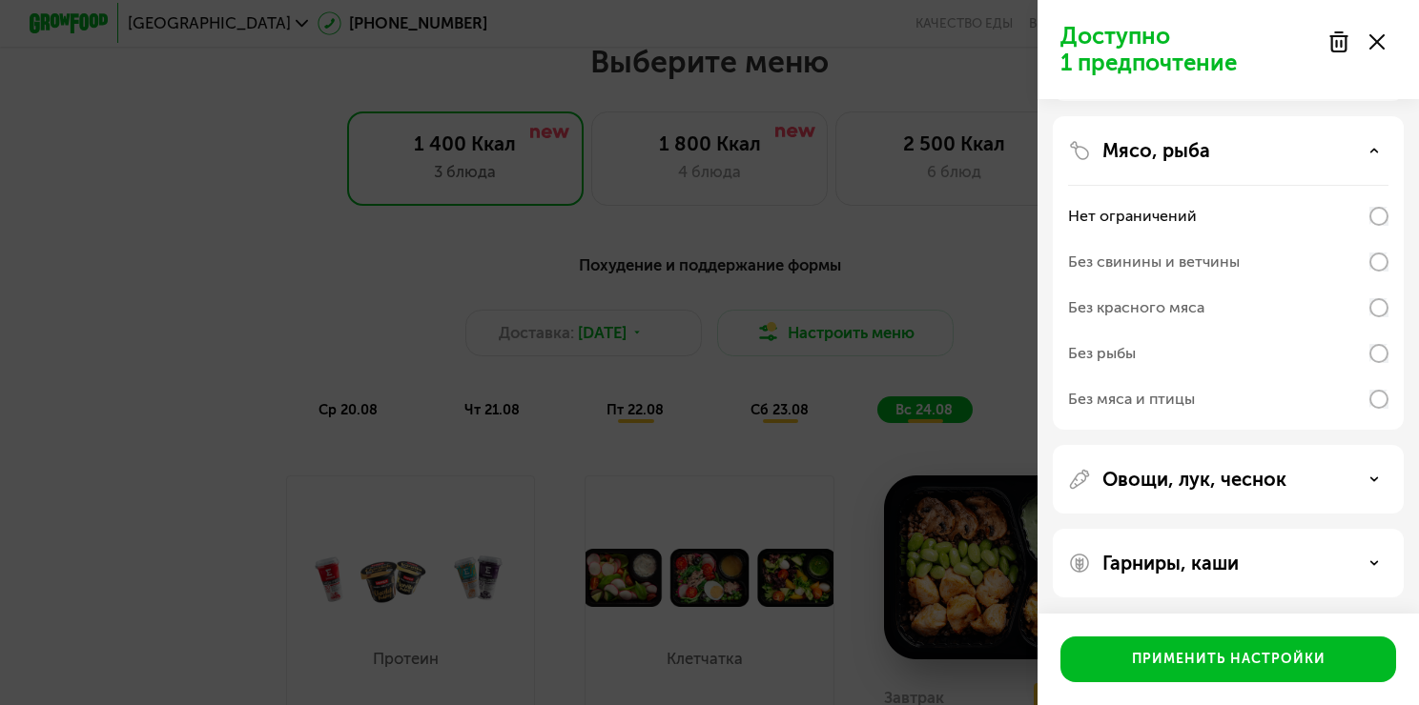
scroll to position [658, 0]
click at [1356, 484] on div "Овощи, лук, чеснок" at bounding box center [1228, 477] width 320 height 23
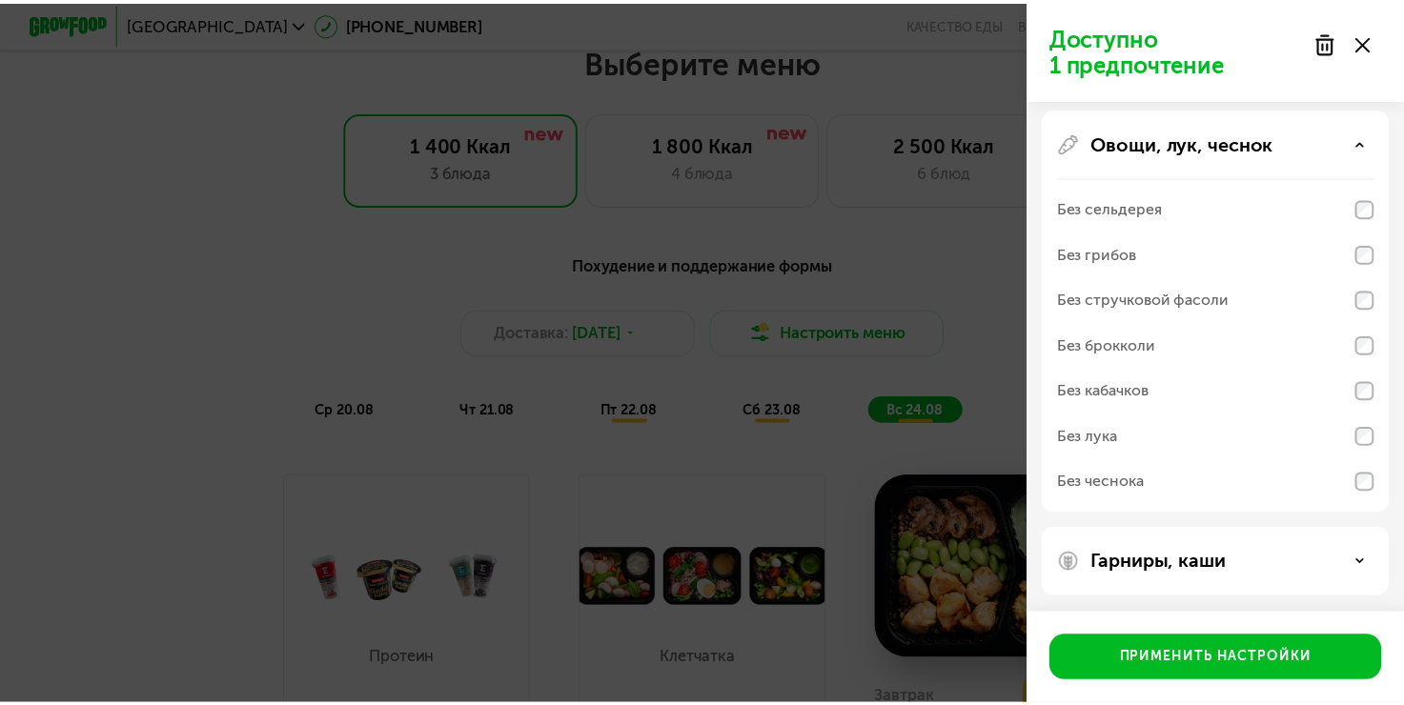
scroll to position [994, 0]
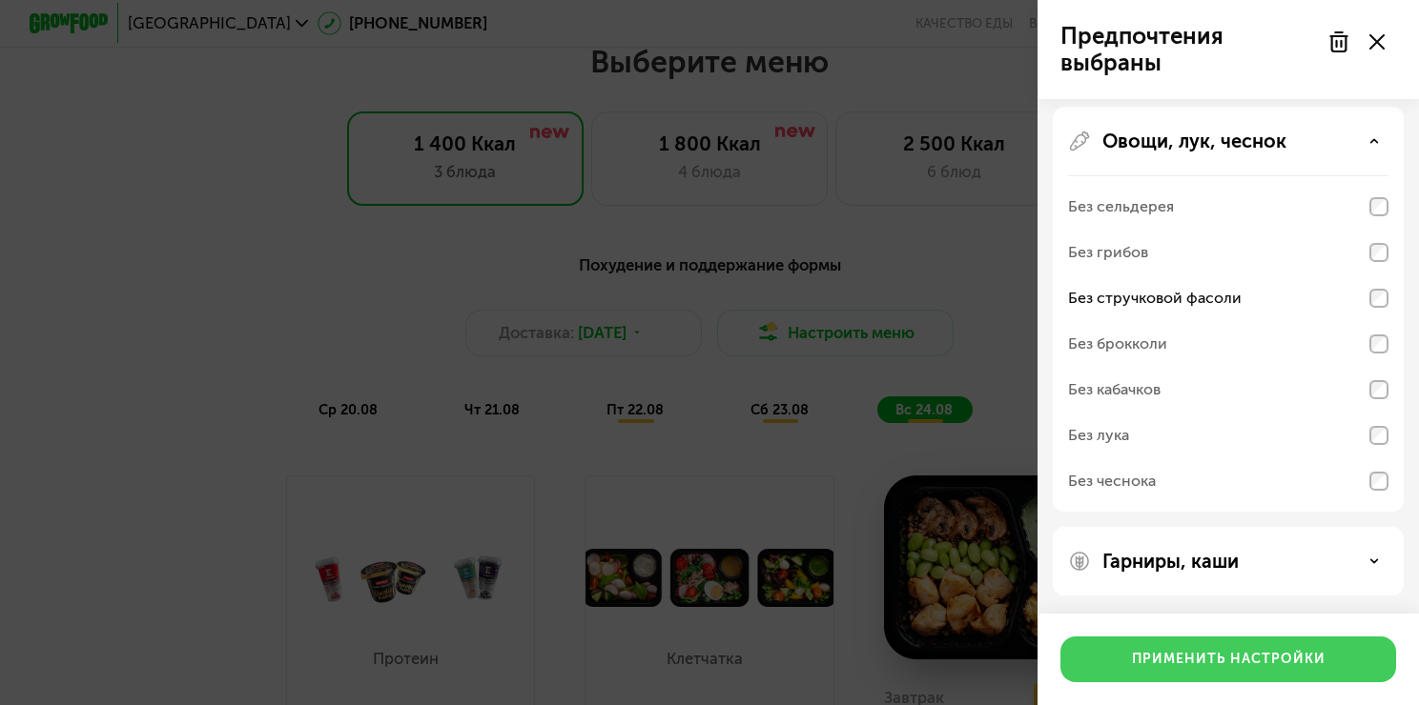
click at [1241, 658] on div "Применить настройки" at bounding box center [1229, 659] width 194 height 19
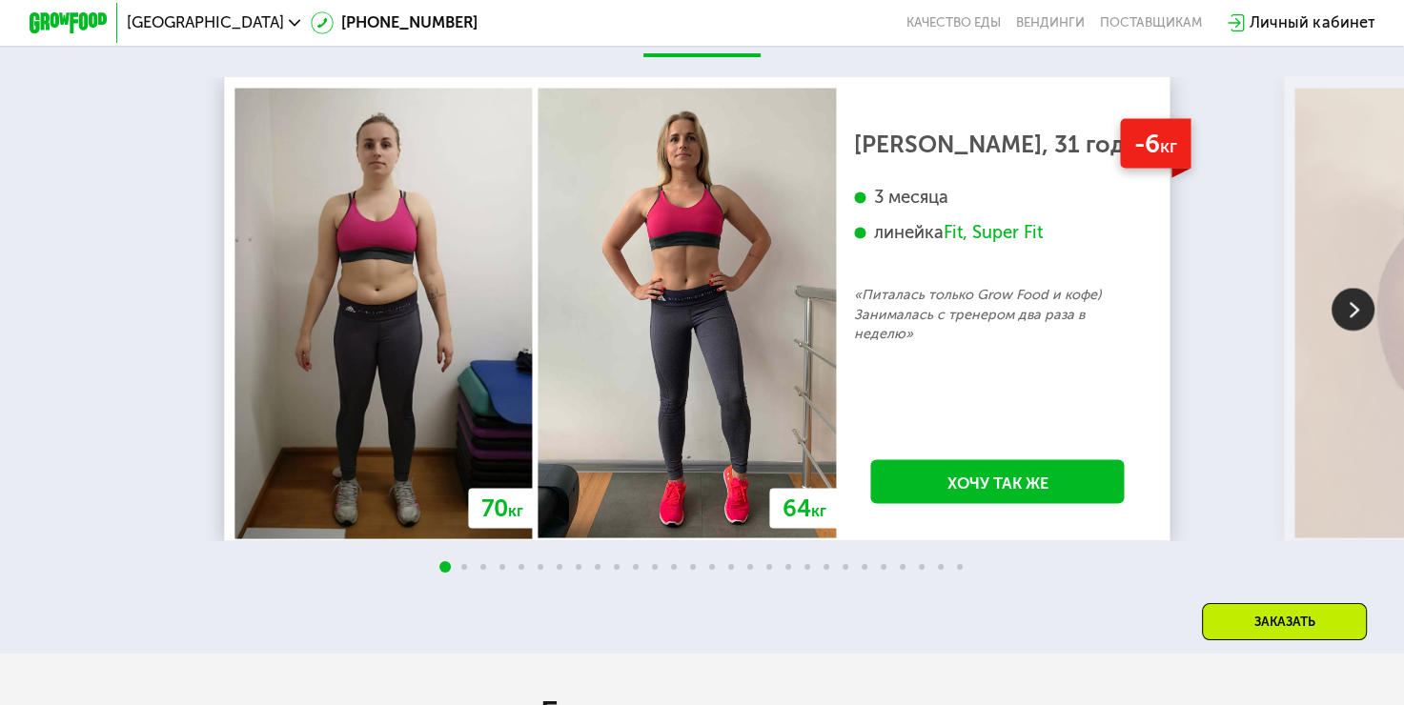
scroll to position [3512, 0]
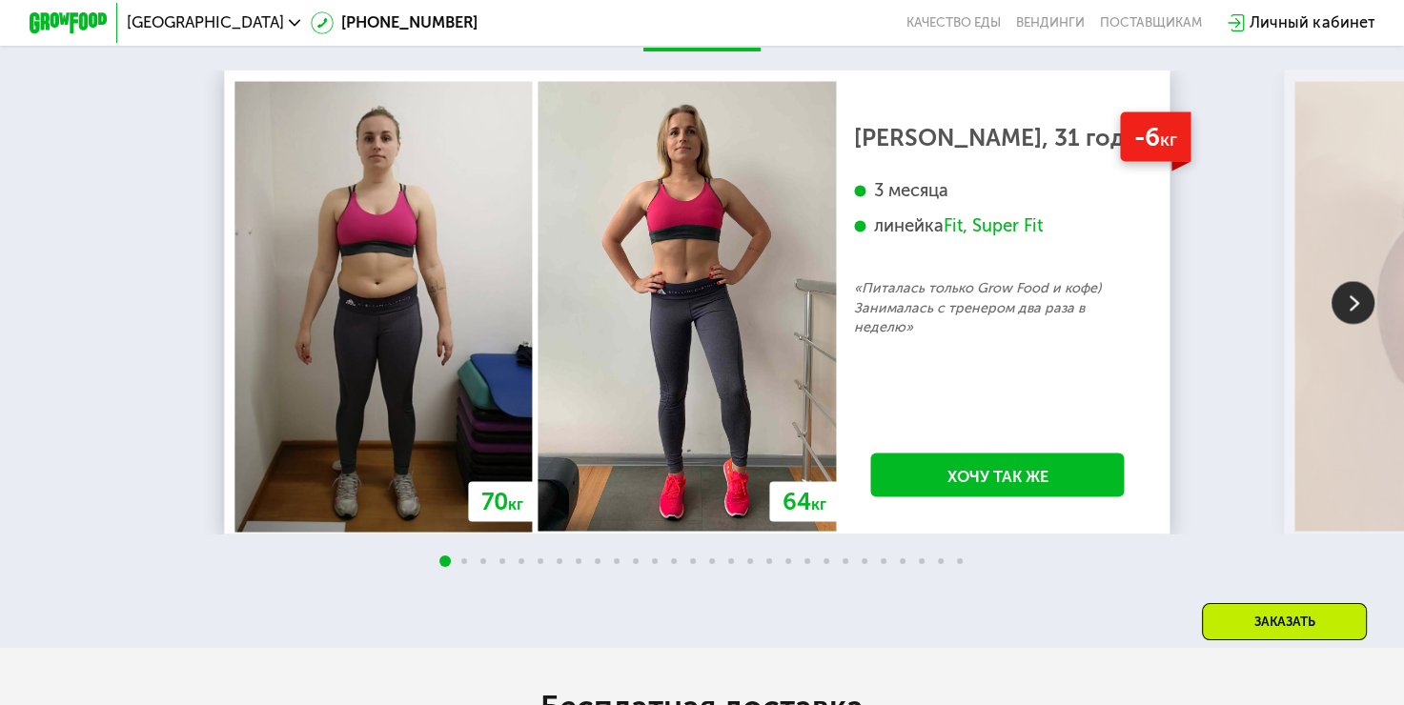
click at [1354, 304] on img at bounding box center [1353, 303] width 43 height 43
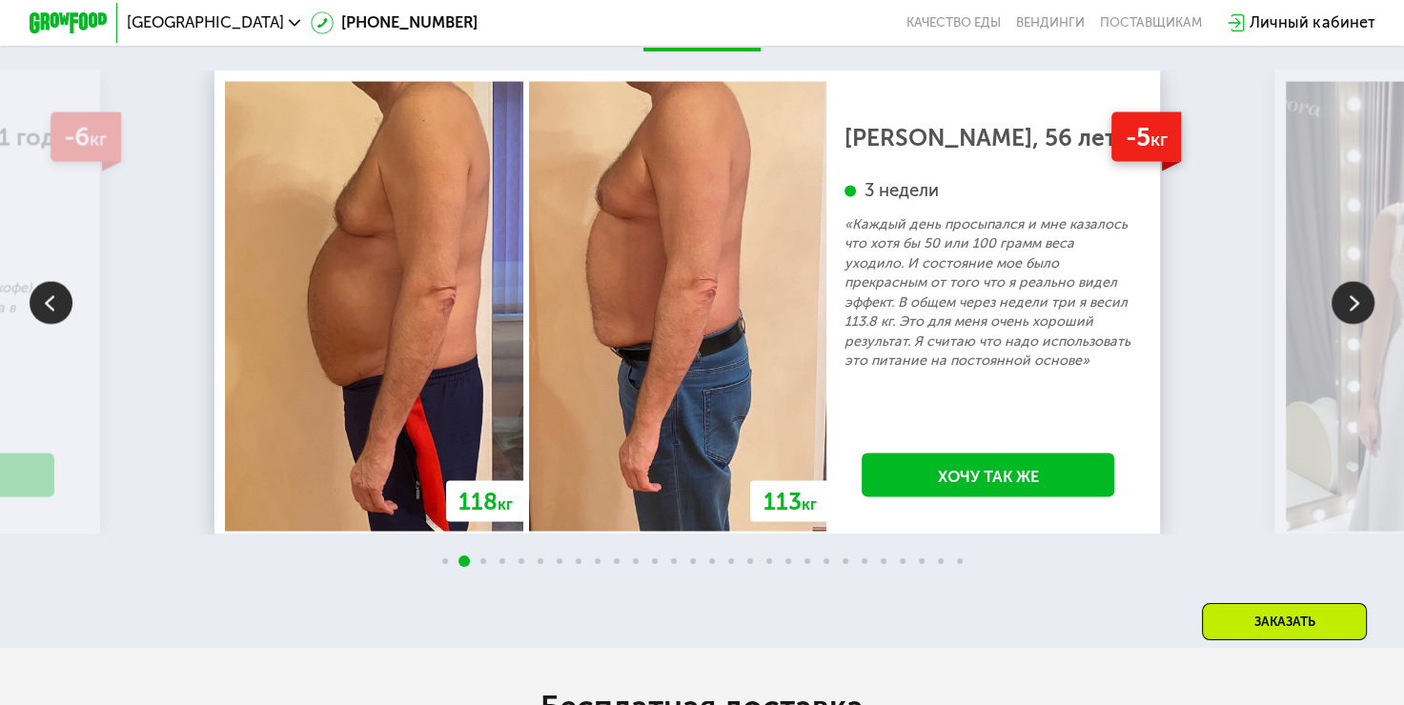
click at [1354, 304] on img at bounding box center [1353, 303] width 43 height 43
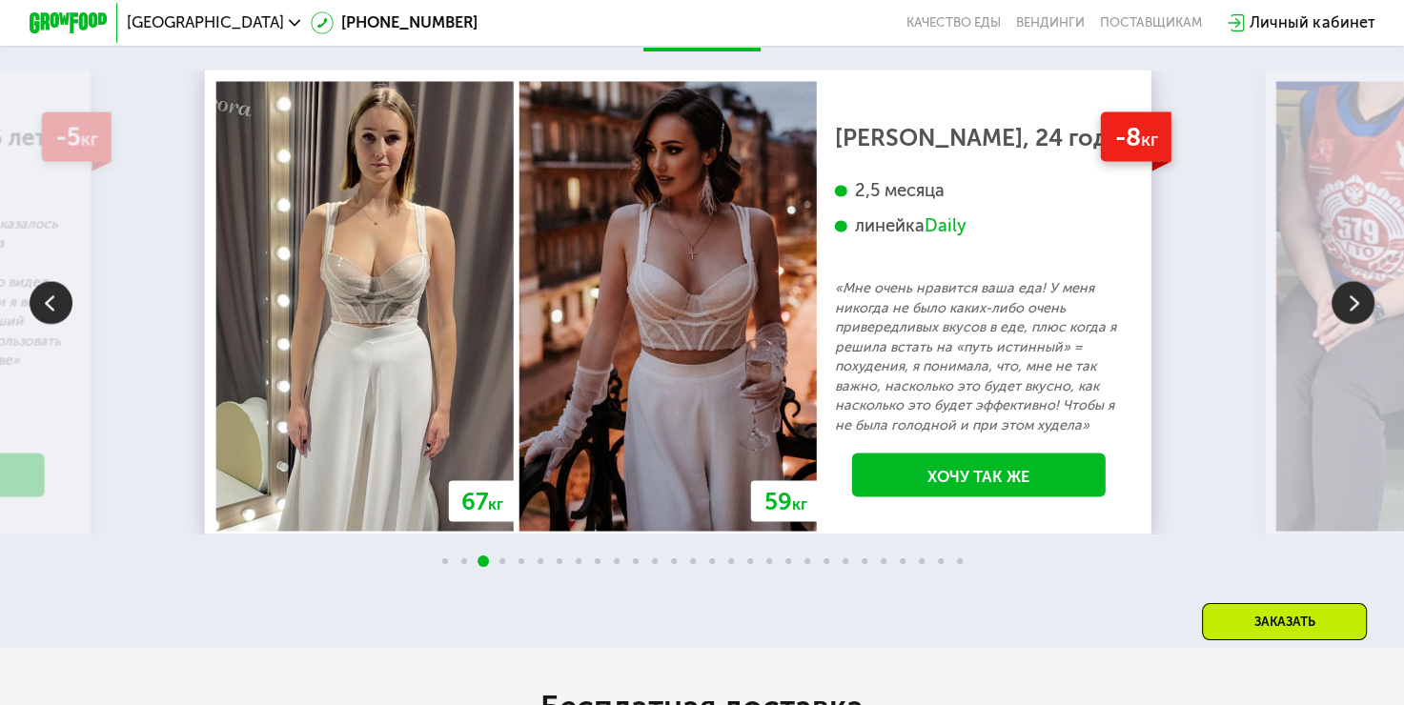
click at [1354, 304] on img at bounding box center [1353, 303] width 43 height 43
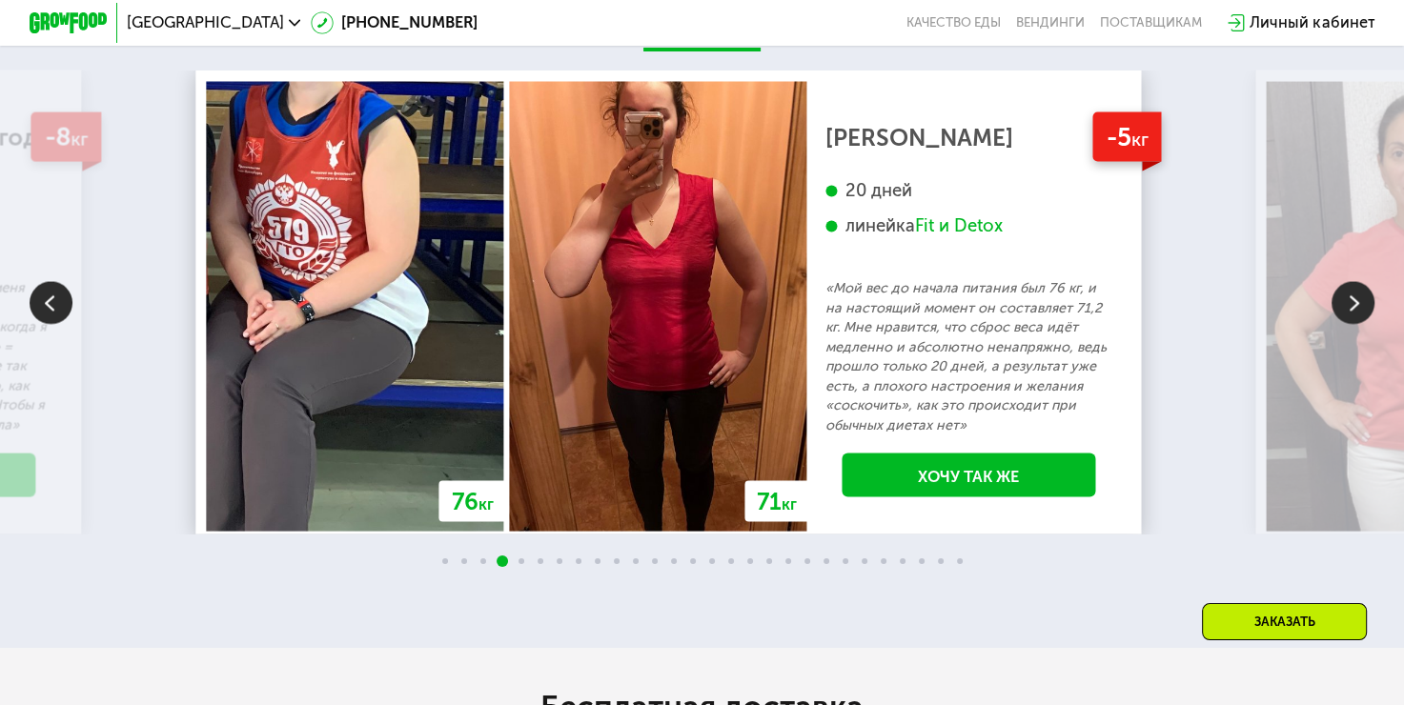
click at [1354, 304] on img at bounding box center [1353, 303] width 43 height 43
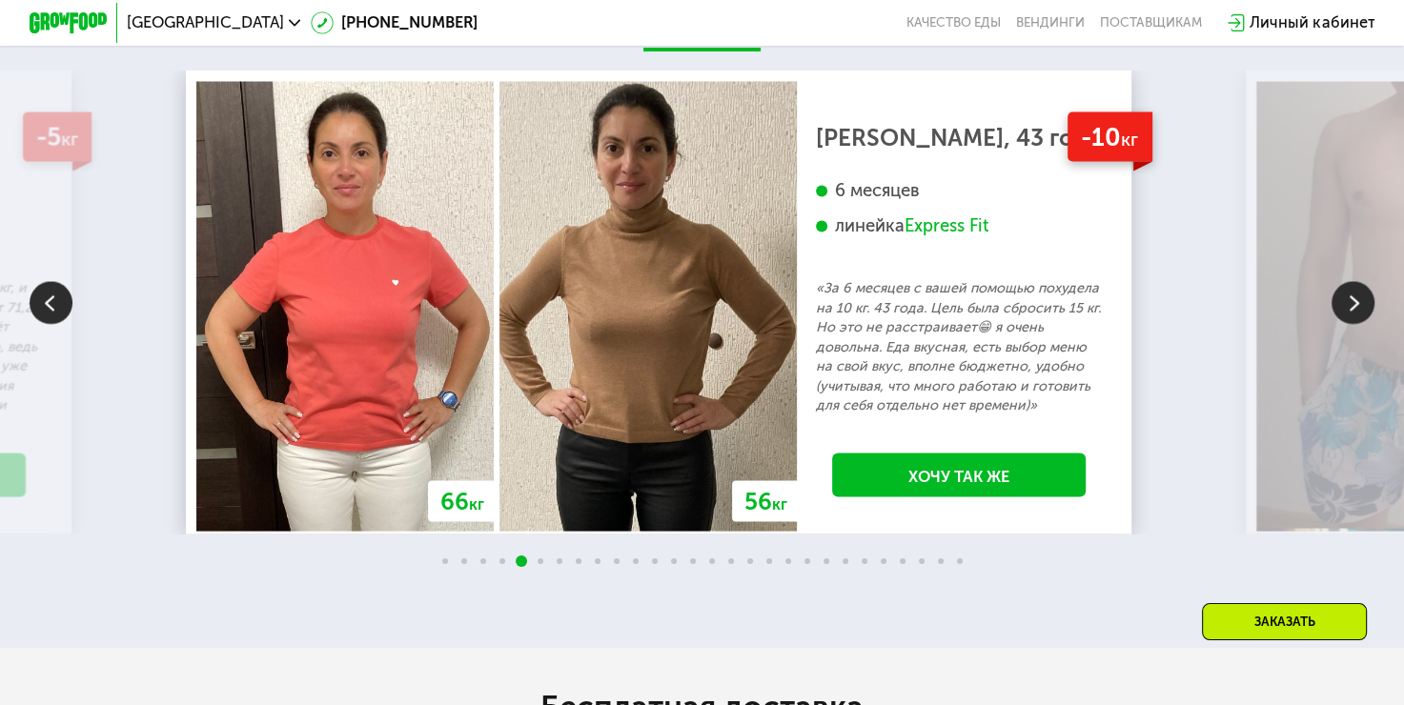
click at [1354, 304] on img at bounding box center [1353, 303] width 43 height 43
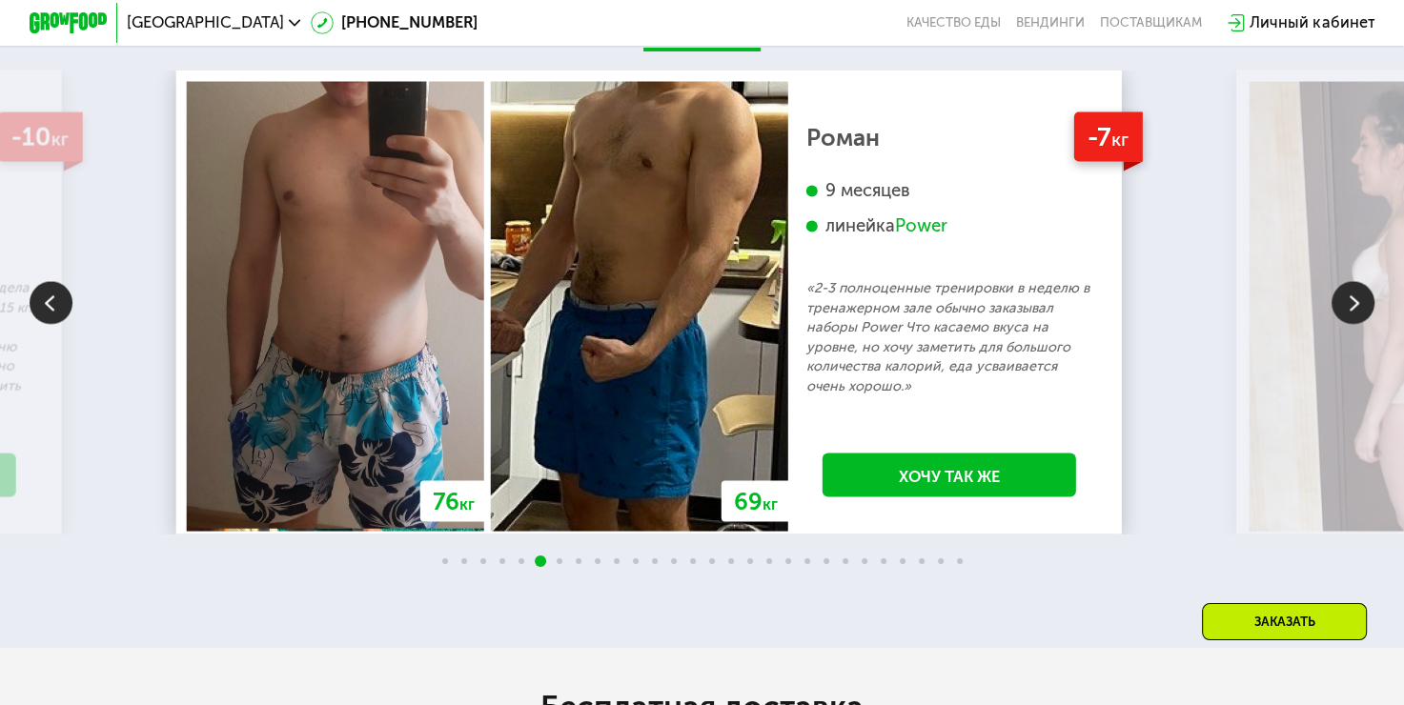
click at [1354, 304] on img at bounding box center [1353, 303] width 43 height 43
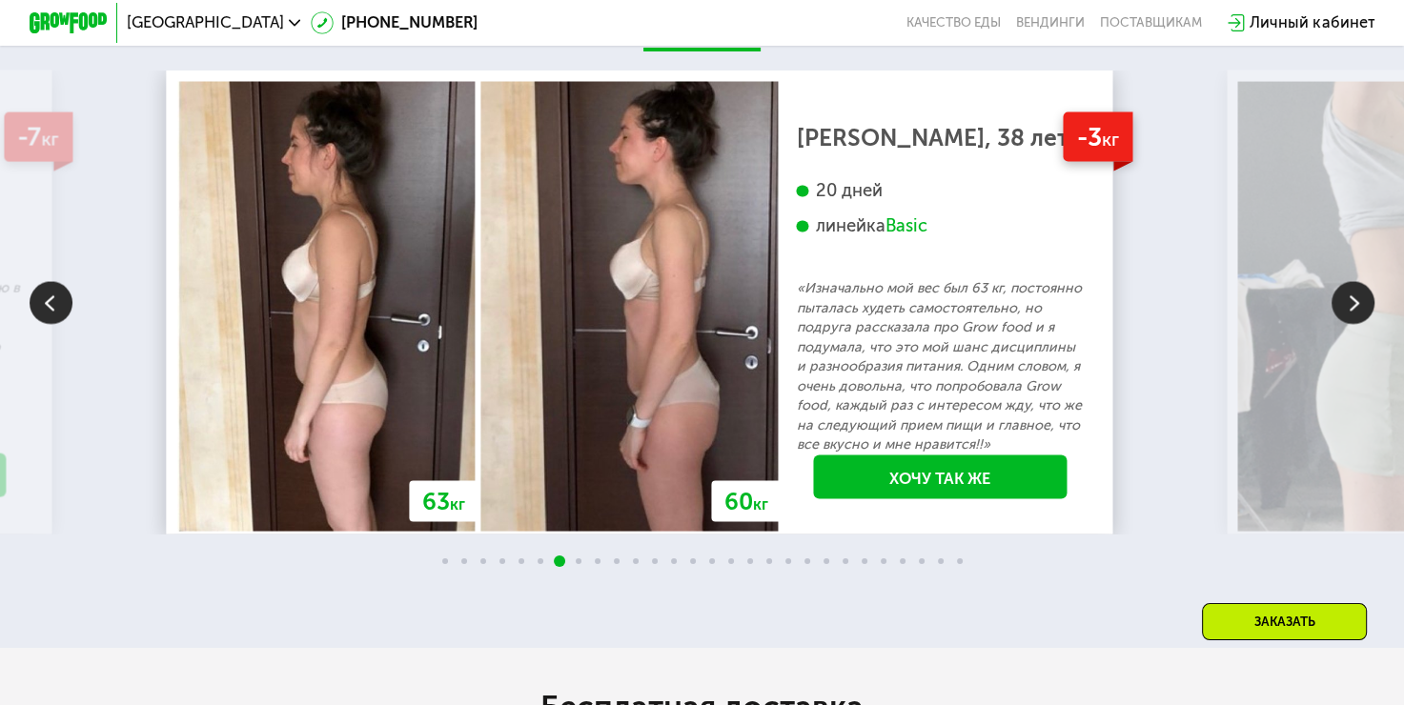
click at [1354, 304] on img at bounding box center [1353, 303] width 43 height 43
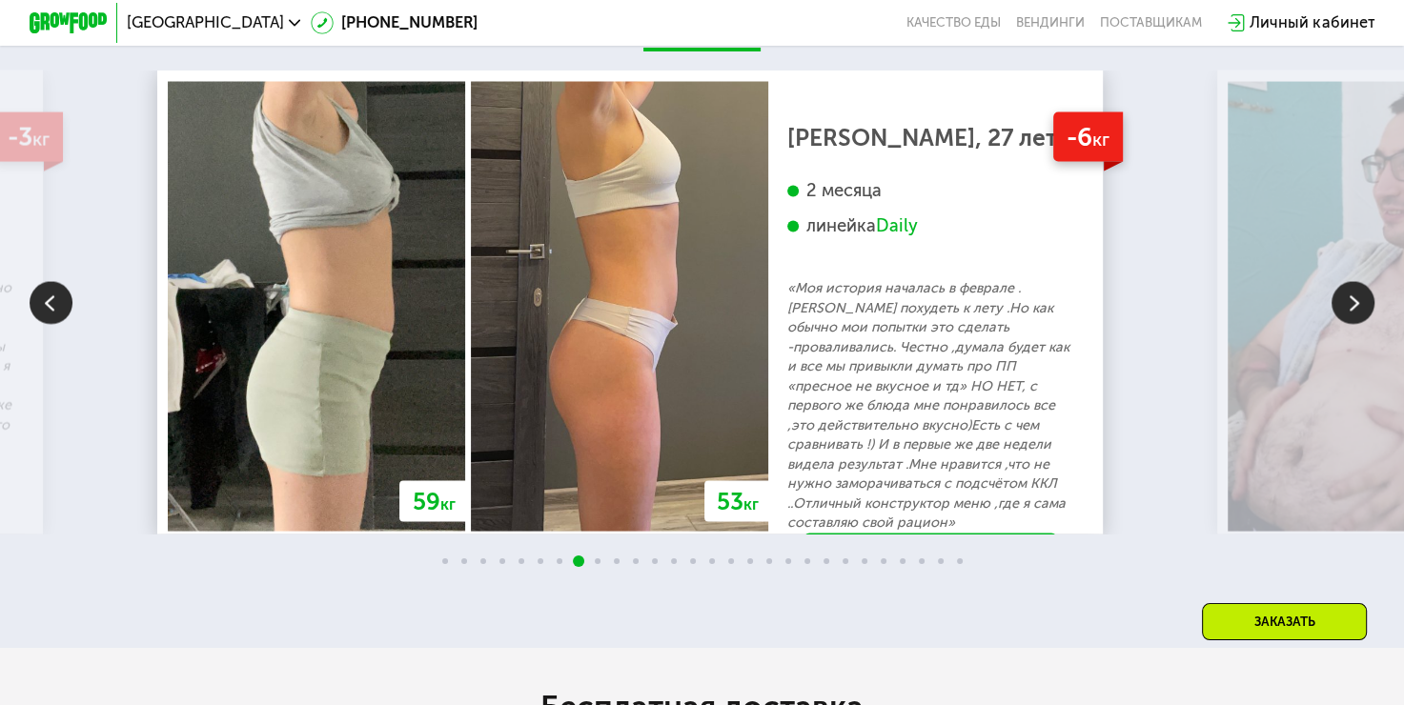
click at [1354, 304] on img at bounding box center [1353, 303] width 43 height 43
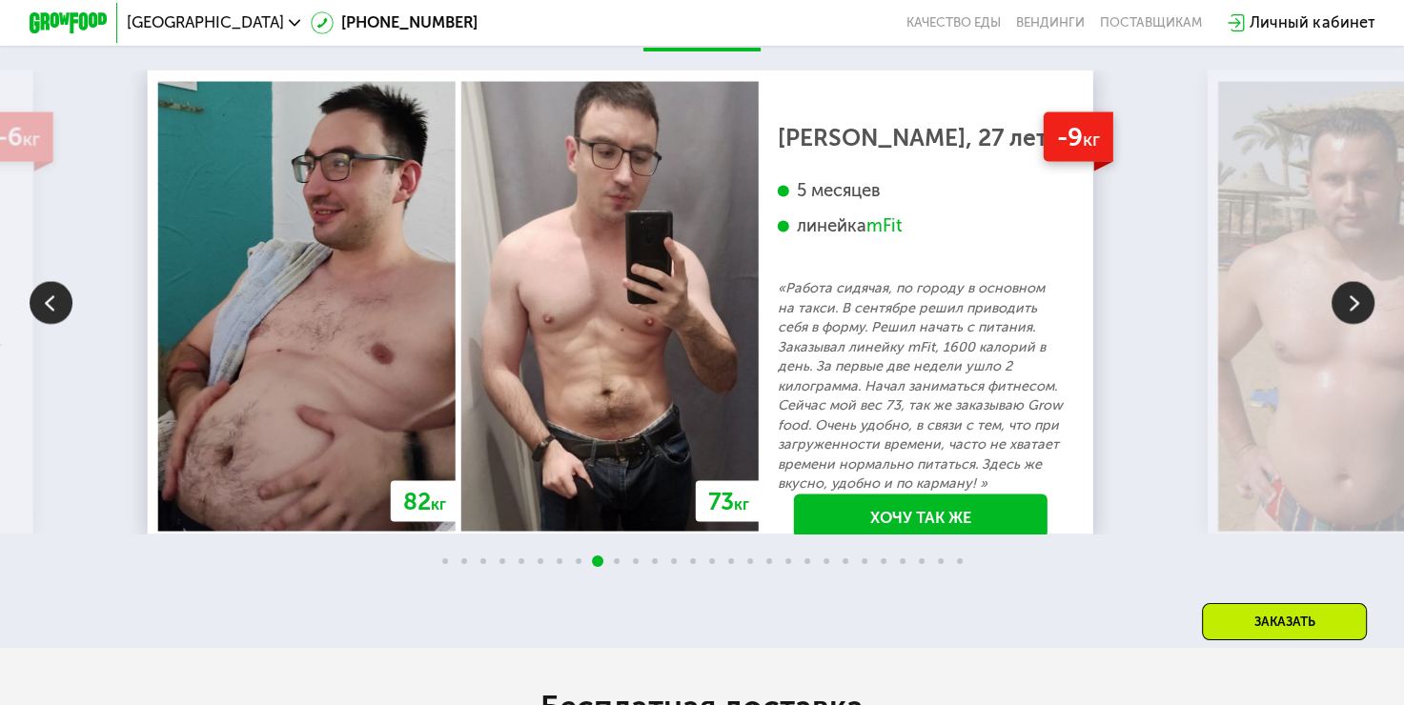
click at [1354, 304] on img at bounding box center [1353, 303] width 43 height 43
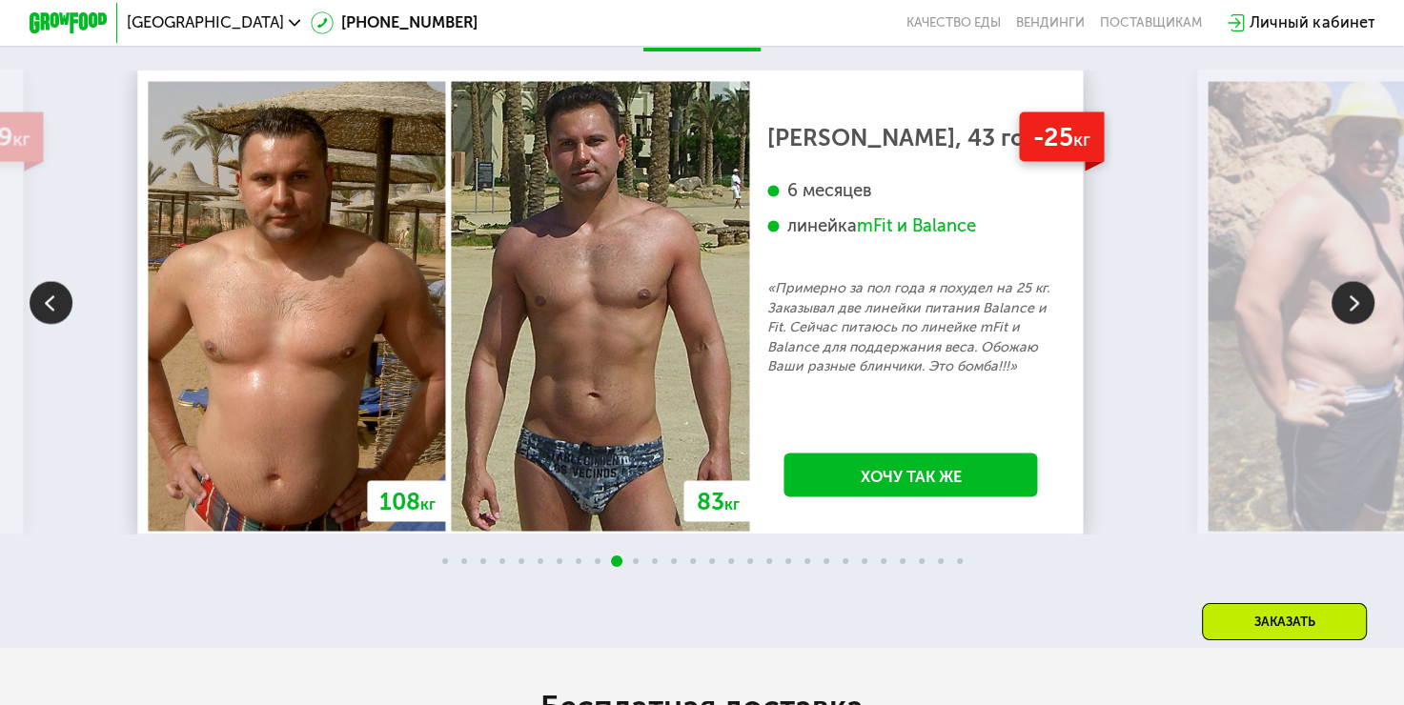
click at [1354, 304] on img at bounding box center [1353, 303] width 43 height 43
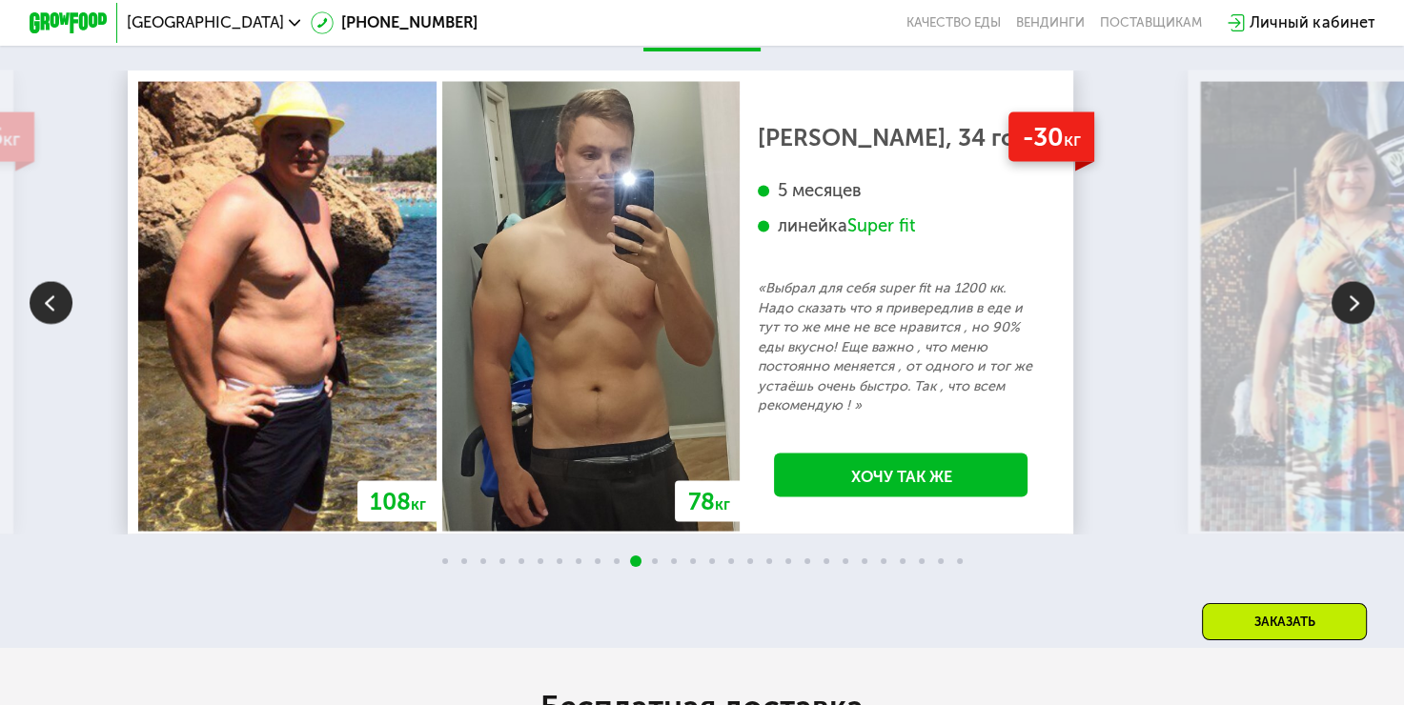
click at [1354, 304] on img at bounding box center [1353, 303] width 43 height 43
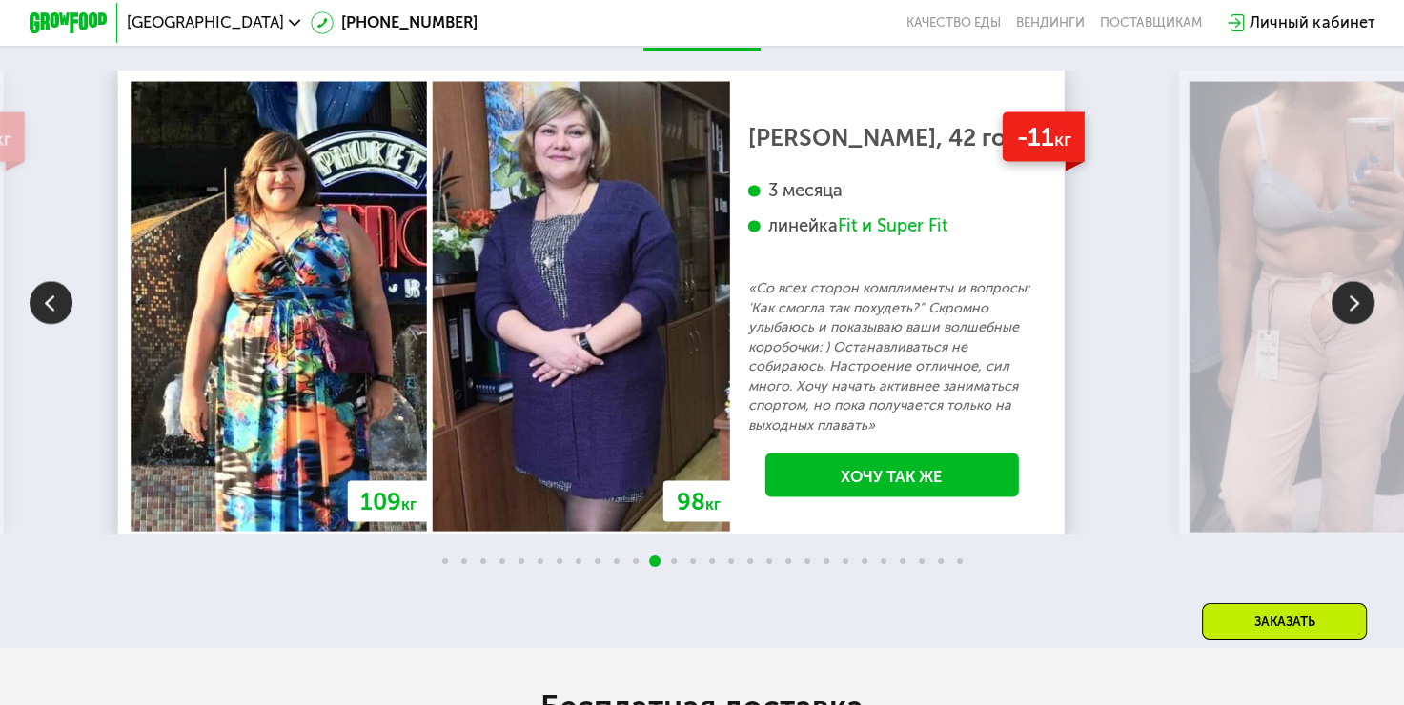
click at [1354, 304] on img at bounding box center [1353, 303] width 43 height 43
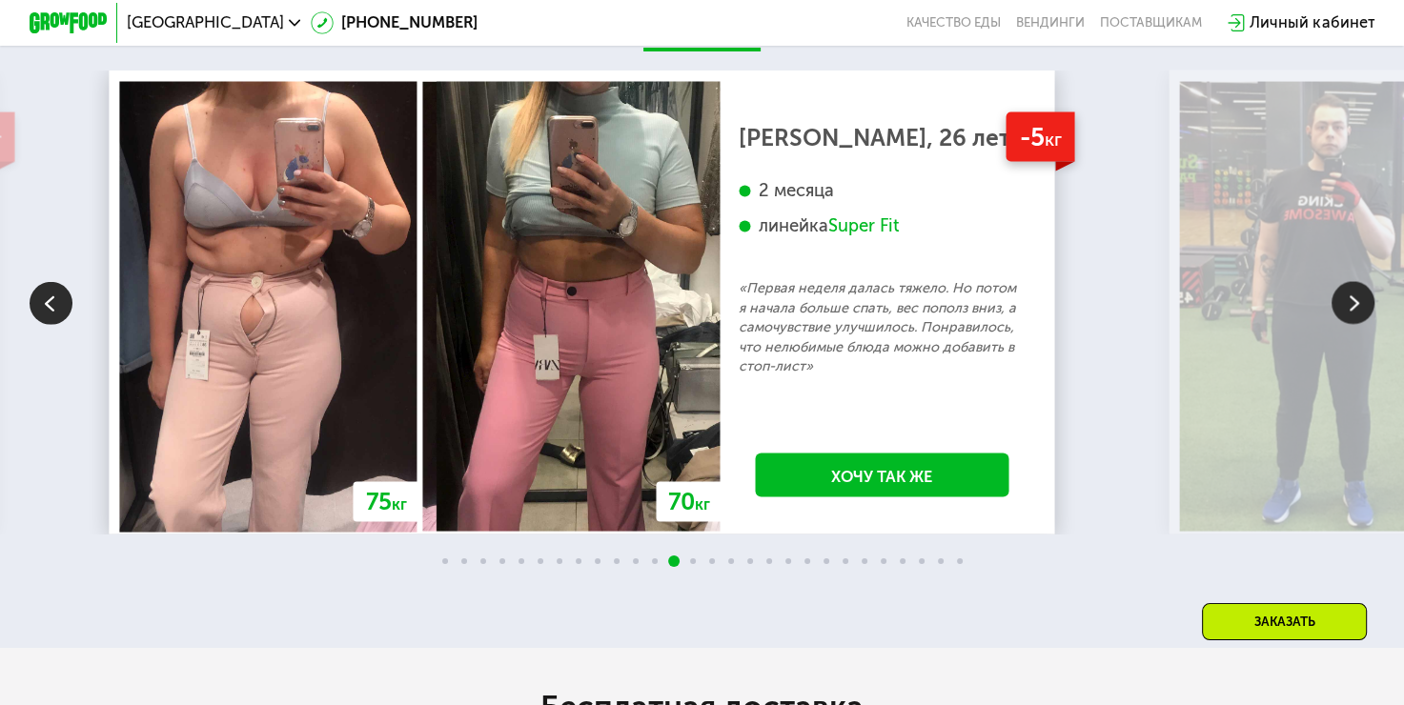
click at [1354, 304] on img at bounding box center [1353, 303] width 43 height 43
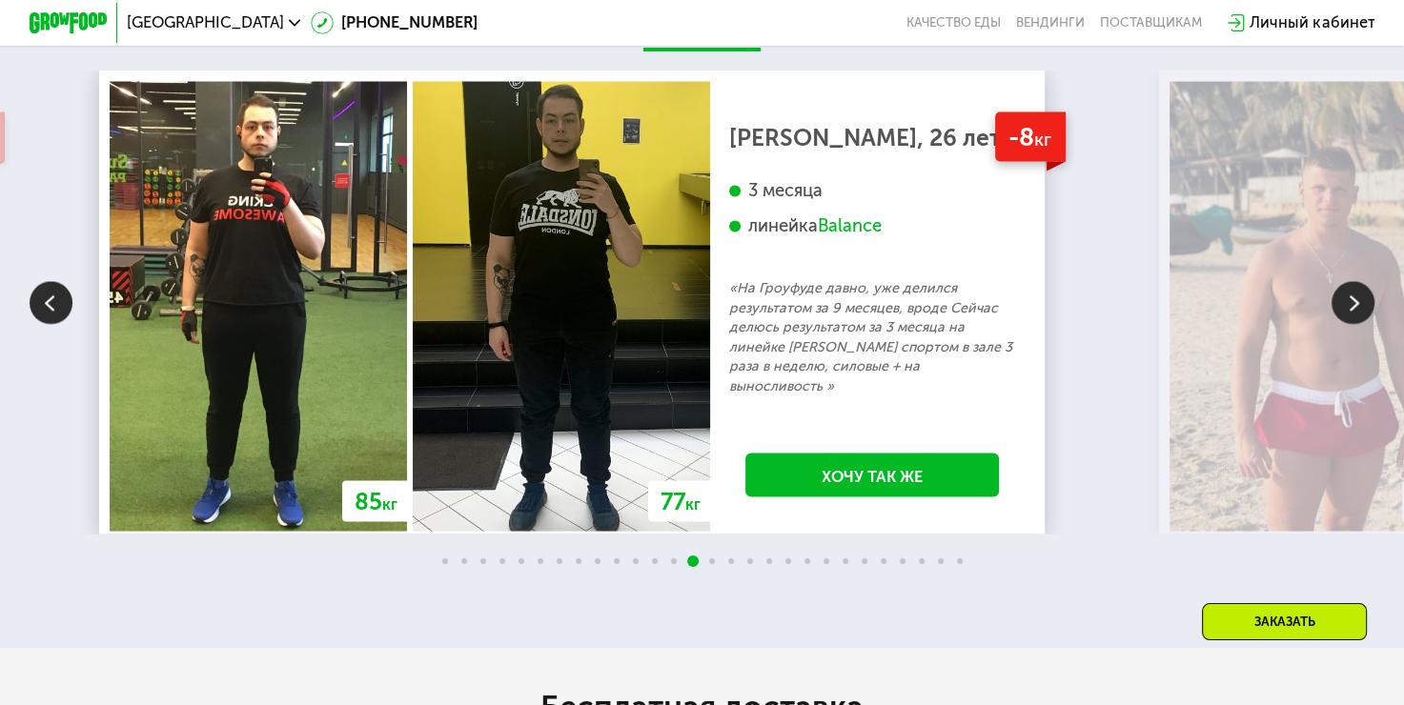
click at [1354, 304] on img at bounding box center [1353, 303] width 43 height 43
